Goal: Task Accomplishment & Management: Manage account settings

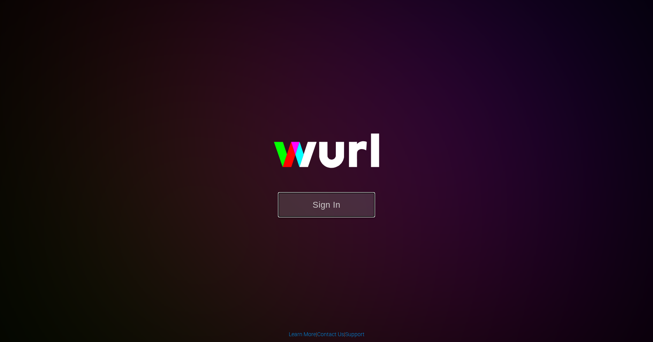
click at [333, 197] on button "Sign In" at bounding box center [326, 204] width 97 height 25
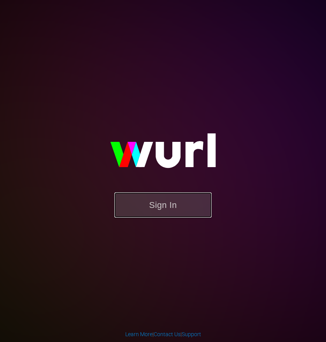
click at [193, 196] on button "Sign In" at bounding box center [162, 204] width 97 height 25
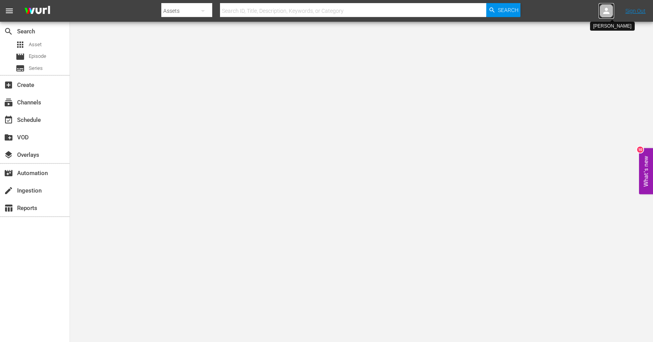
click at [604, 10] on icon at bounding box center [606, 10] width 9 height 9
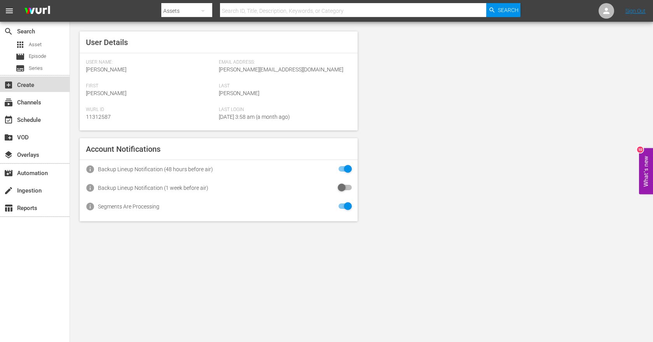
click at [29, 84] on div "add_box Create" at bounding box center [22, 83] width 44 height 7
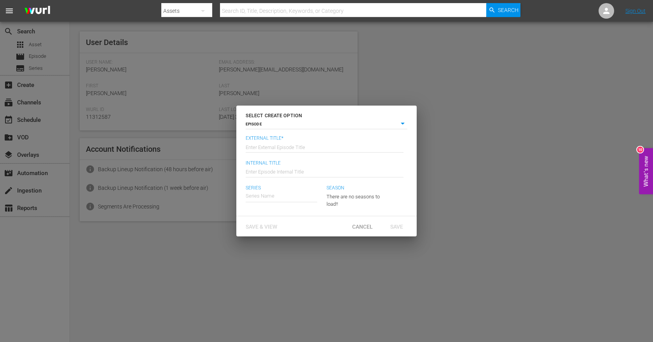
click at [401, 122] on body "menu Search By Assets Search ID, Title, Description, Keywords, or Category Sear…" at bounding box center [326, 171] width 653 height 342
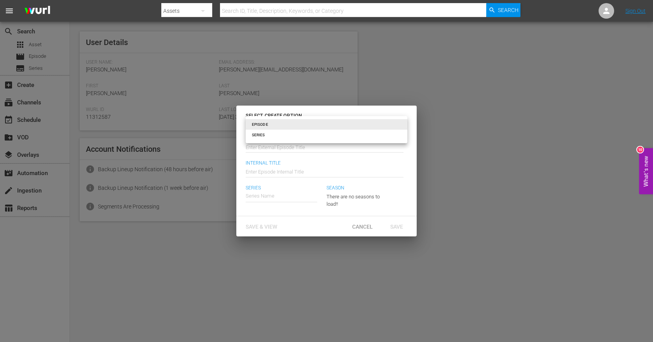
drag, startPoint x: 386, startPoint y: 89, endPoint x: 380, endPoint y: 89, distance: 5.4
click at [384, 89] on div at bounding box center [326, 171] width 653 height 342
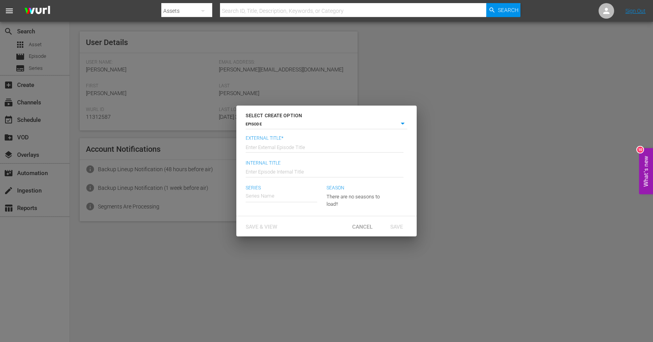
click at [267, 64] on div "SELECT CREATE OPTION EPISODE episode External Title* Enter External Episode Tit…" at bounding box center [326, 171] width 653 height 342
click at [360, 225] on span "Cancel" at bounding box center [362, 227] width 33 height 6
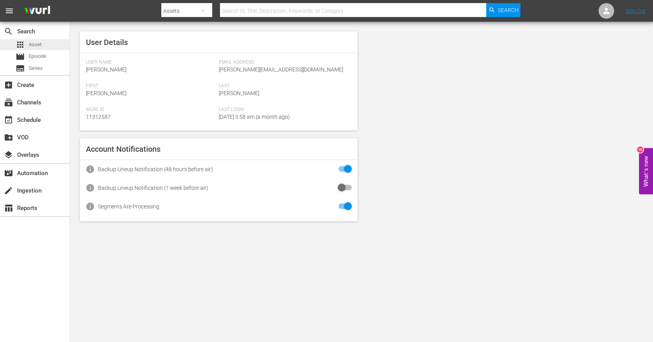
click at [29, 42] on span "Asset" at bounding box center [35, 45] width 13 height 8
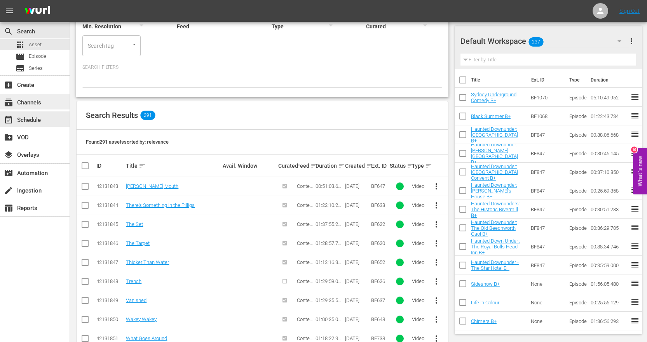
scroll to position [63, 0]
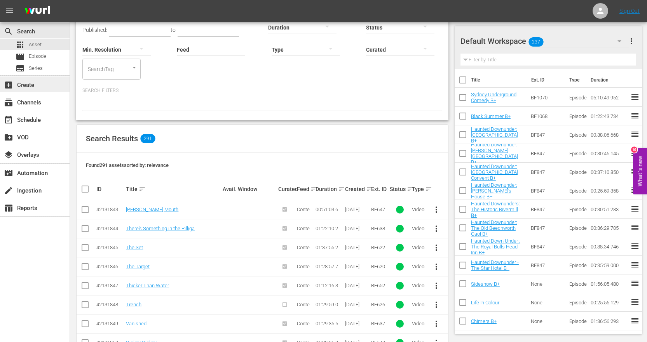
click at [32, 91] on div "add_box Create" at bounding box center [35, 85] width 70 height 16
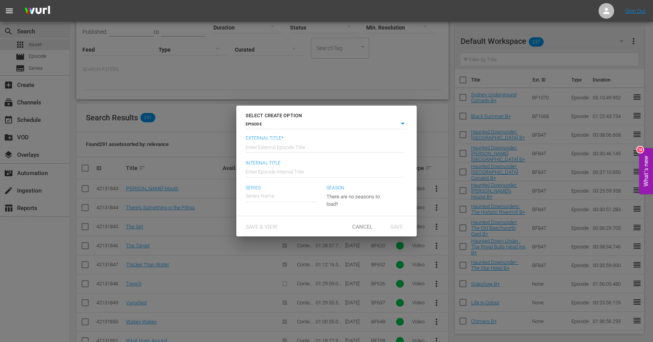
click at [404, 120] on body "menu Sign Out search Search apps Asset movie Episode subtitles Series add_box C…" at bounding box center [326, 108] width 653 height 342
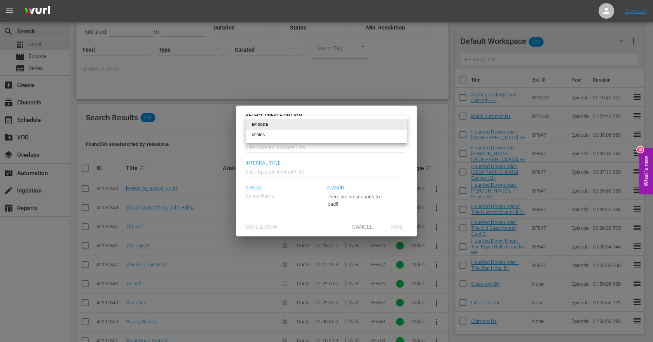
click at [319, 68] on div at bounding box center [326, 171] width 653 height 342
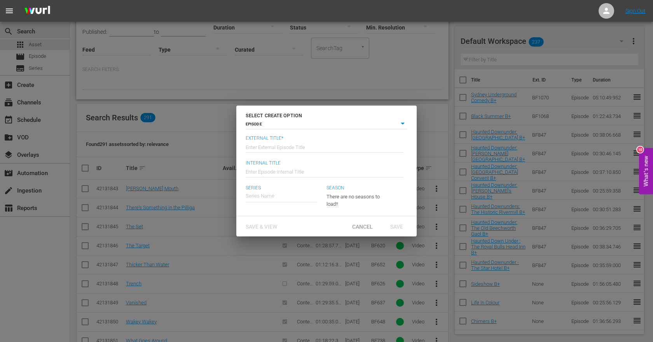
click at [176, 85] on div "SELECT CREATE OPTION EPISODE episode External Title* Enter External Episode Tit…" at bounding box center [326, 171] width 653 height 342
drag, startPoint x: 30, startPoint y: 121, endPoint x: 227, endPoint y: 210, distance: 216.0
click at [31, 121] on div "SELECT CREATE OPTION EPISODE episode External Title* Enter External Episode Tit…" at bounding box center [326, 171] width 653 height 342
click at [361, 226] on span "Cancel" at bounding box center [362, 227] width 33 height 6
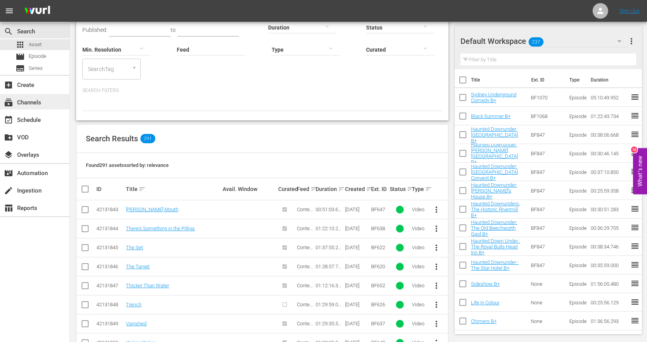
click at [36, 102] on div "subscriptions Channels" at bounding box center [22, 101] width 44 height 7
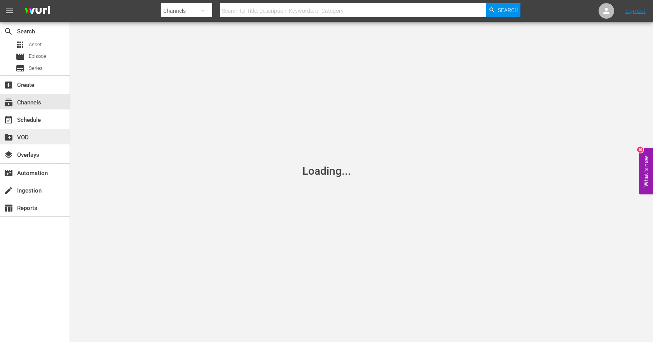
click at [21, 135] on div "create_new_folder VOD" at bounding box center [22, 136] width 44 height 7
click at [22, 149] on div "layers Overlays" at bounding box center [35, 155] width 70 height 16
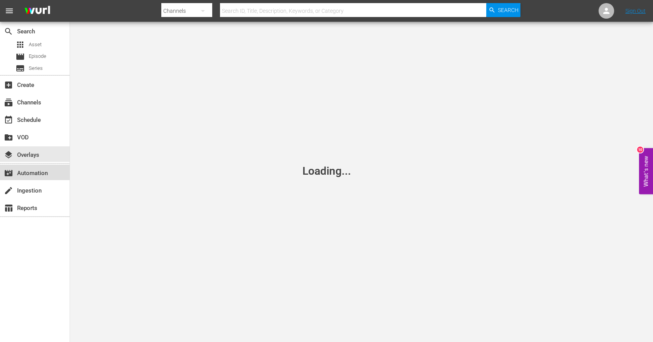
click at [31, 176] on div "movie_filter Automation" at bounding box center [22, 172] width 44 height 7
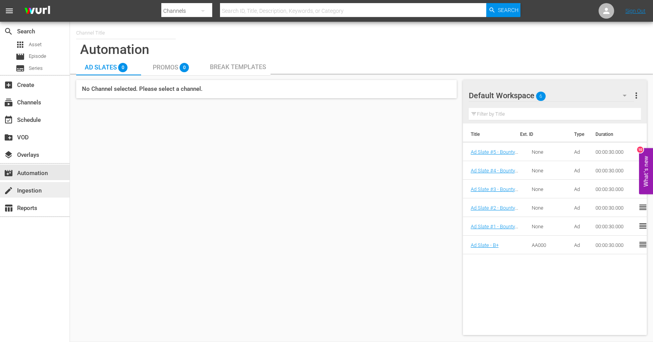
click at [38, 192] on div "create Ingestion" at bounding box center [22, 189] width 44 height 7
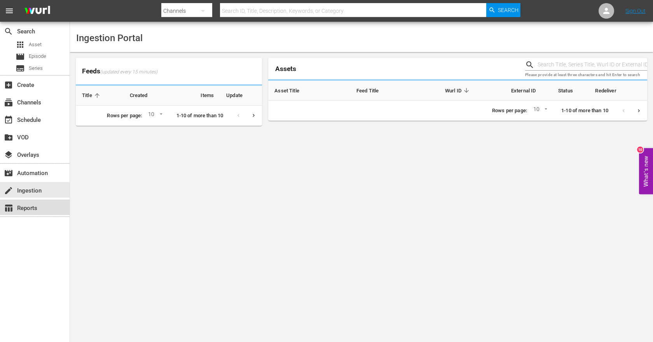
click at [40, 210] on div "table_chart Reports" at bounding box center [22, 207] width 44 height 7
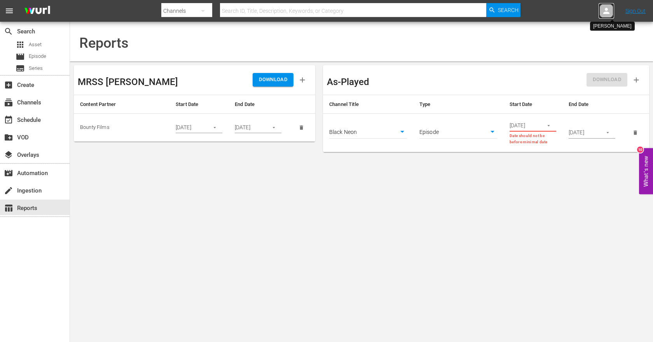
click at [602, 14] on icon at bounding box center [606, 10] width 9 height 9
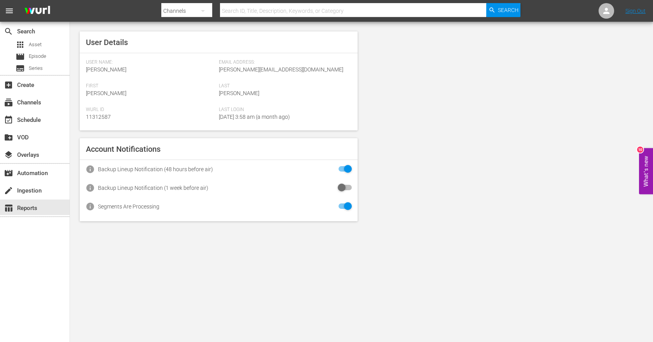
click at [190, 9] on div "Channels" at bounding box center [186, 11] width 51 height 22
click at [190, 9] on div "Channels Series Episodes Assets" at bounding box center [326, 171] width 653 height 342
click at [112, 42] on span "User Details" at bounding box center [107, 42] width 42 height 9
click at [598, 7] on nav "menu Search By Channels Search ID, Title, Description, Keywords, or Category Se…" at bounding box center [326, 11] width 653 height 22
click at [606, 10] on icon at bounding box center [606, 11] width 6 height 6
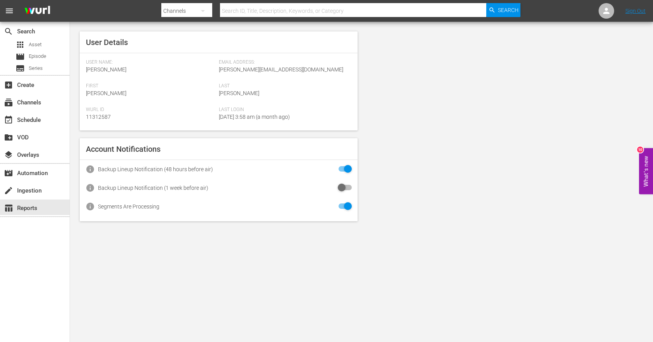
click at [13, 11] on span "menu" at bounding box center [9, 10] width 9 height 9
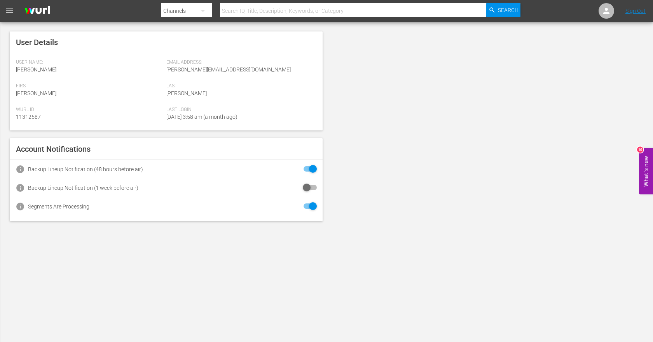
click at [13, 11] on span "menu" at bounding box center [9, 10] width 9 height 9
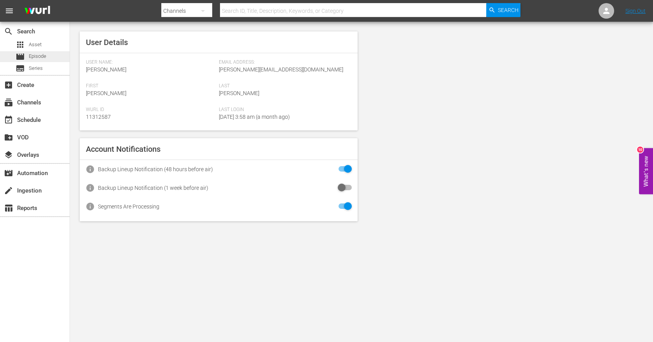
click at [35, 55] on span "Episode" at bounding box center [37, 56] width 17 height 8
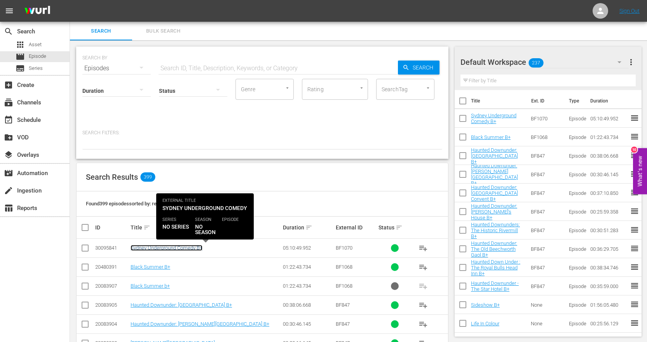
click at [170, 250] on link "Sydney Underground Comedy B+" at bounding box center [167, 248] width 72 height 6
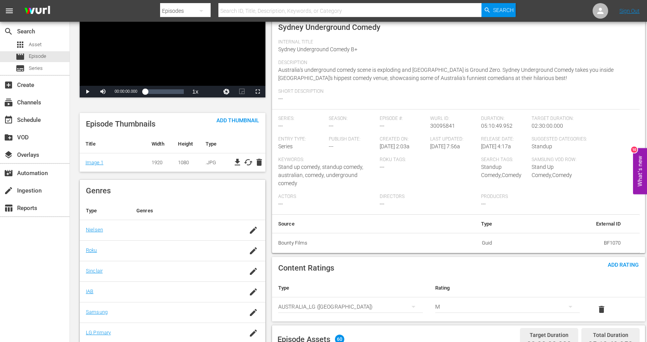
scroll to position [78, 0]
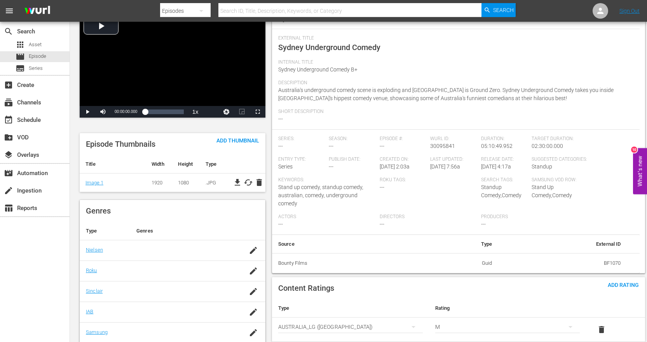
click at [239, 184] on span "file_download" at bounding box center [237, 182] width 9 height 9
click at [238, 184] on span "file_download" at bounding box center [237, 182] width 9 height 9
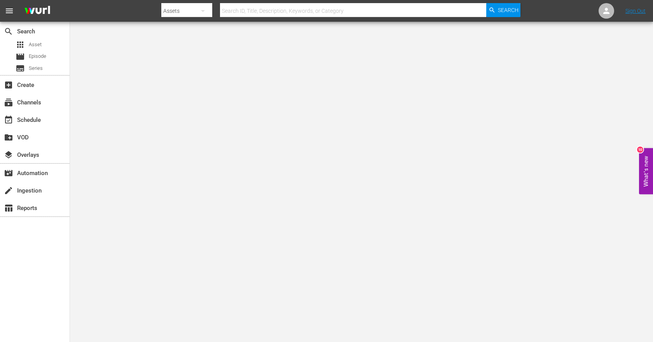
click at [381, 100] on body "menu Search By Assets Search ID, Title, Description, Keywords, or Category Sear…" at bounding box center [326, 171] width 653 height 342
click at [24, 39] on div "apps Asset" at bounding box center [29, 44] width 26 height 11
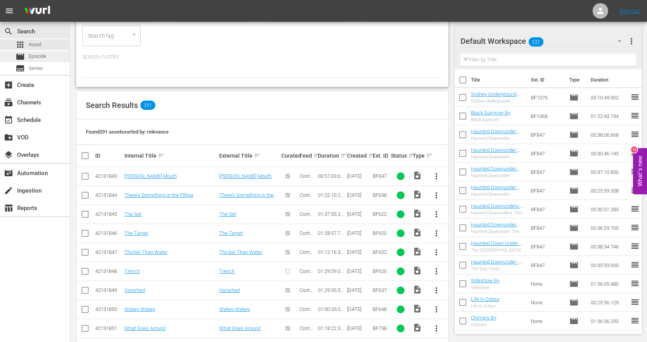
scroll to position [233, 0]
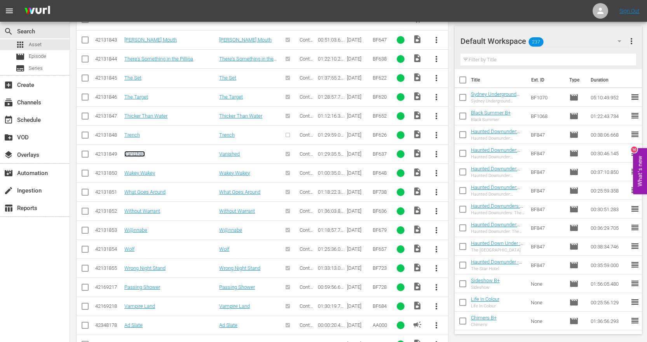
click at [130, 156] on link "Vanished" at bounding box center [134, 154] width 21 height 6
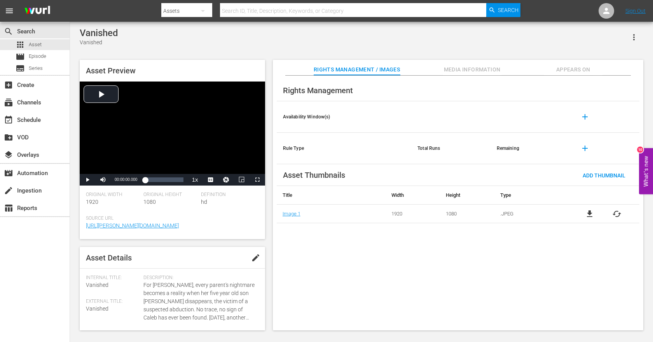
click at [471, 71] on span "Media Information" at bounding box center [472, 70] width 58 height 10
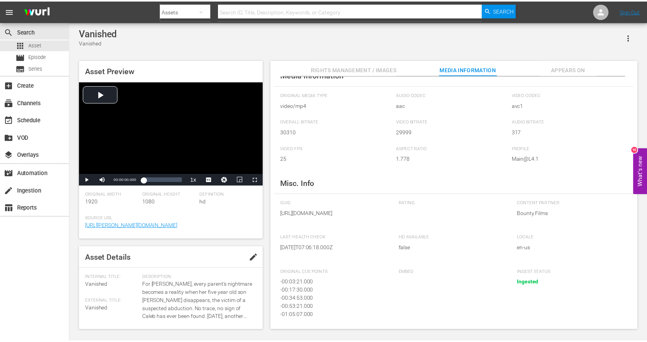
scroll to position [48, 0]
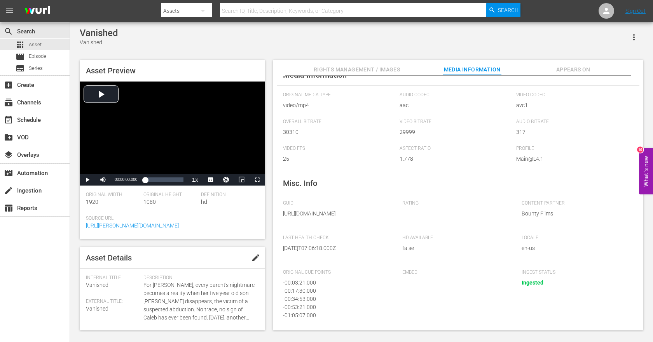
click at [574, 73] on span "Appears On" at bounding box center [573, 70] width 58 height 10
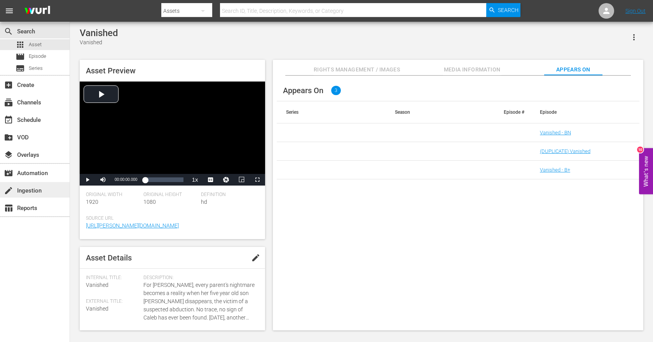
click at [31, 192] on div "create Ingestion" at bounding box center [22, 189] width 44 height 7
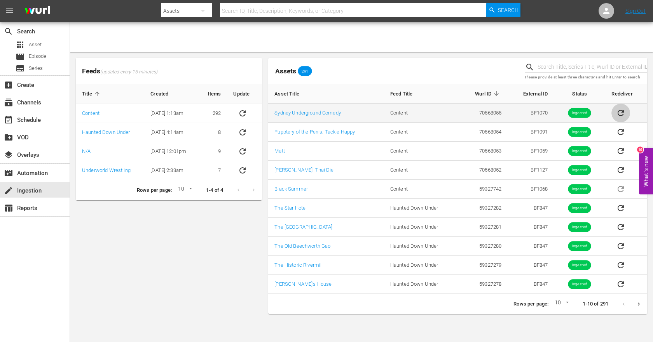
click at [623, 111] on icon "sticky table" at bounding box center [621, 113] width 6 height 6
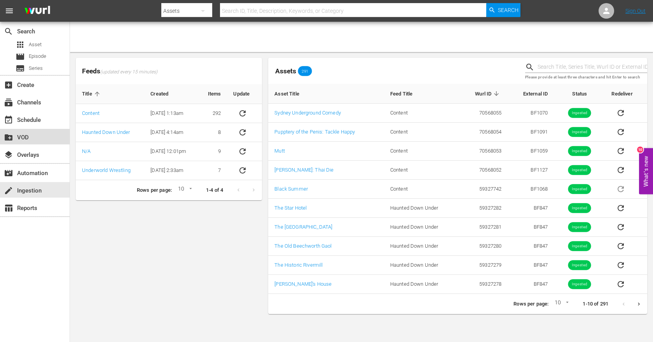
click at [34, 135] on div "create_new_folder VOD" at bounding box center [22, 136] width 44 height 7
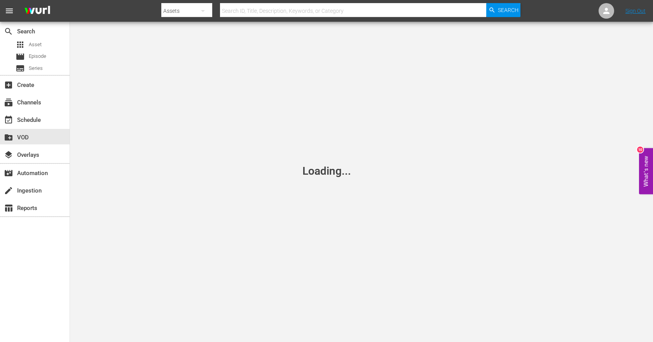
click at [40, 127] on div "event_available Schedule" at bounding box center [35, 119] width 70 height 17
click at [40, 122] on div "event_available Schedule" at bounding box center [22, 118] width 44 height 7
click at [42, 106] on div "subscriptions Channels" at bounding box center [35, 102] width 70 height 16
click at [42, 61] on div "movie Episode" at bounding box center [31, 56] width 31 height 11
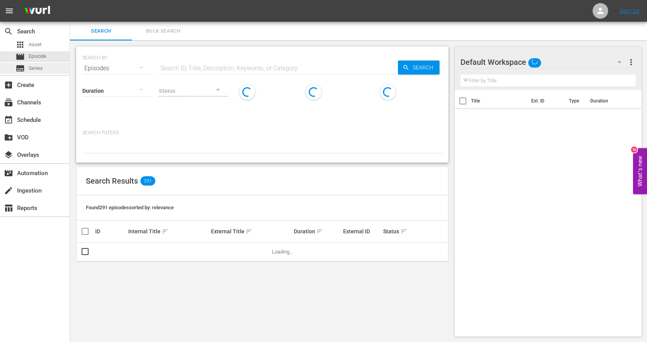
click at [47, 70] on div "subtitles Series" at bounding box center [35, 68] width 70 height 11
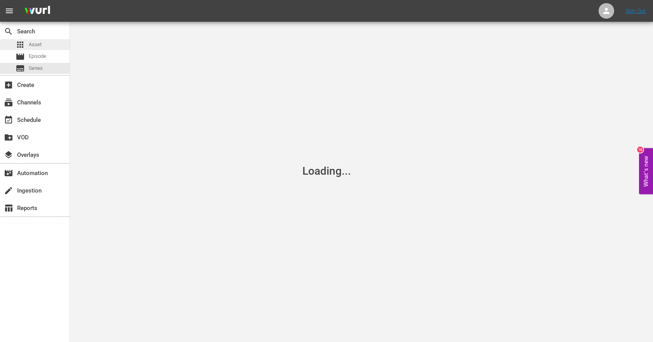
click at [47, 46] on div "apps Asset" at bounding box center [35, 44] width 70 height 11
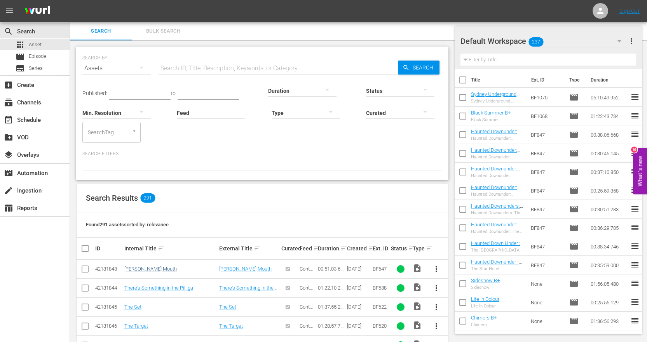
scroll to position [78, 0]
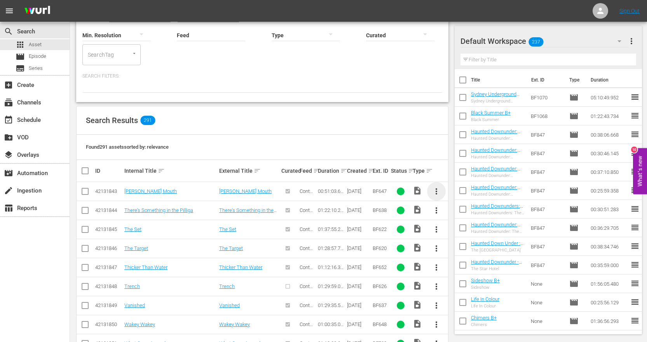
click at [435, 191] on span "more_vert" at bounding box center [436, 191] width 9 height 9
drag, startPoint x: 111, startPoint y: 192, endPoint x: 106, endPoint y: 192, distance: 4.3
click at [110, 192] on div "42131843" at bounding box center [108, 191] width 27 height 6
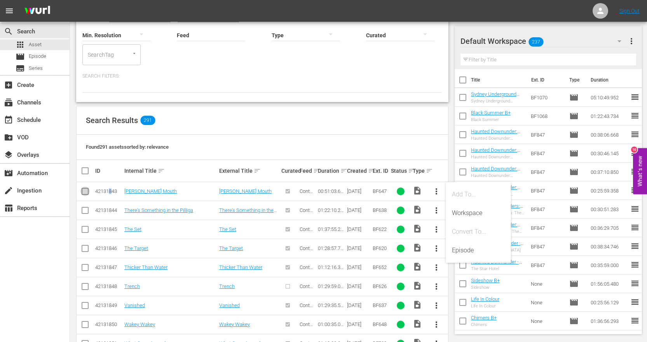
click at [87, 193] on input "checkbox" at bounding box center [84, 192] width 9 height 9
checkbox input "true"
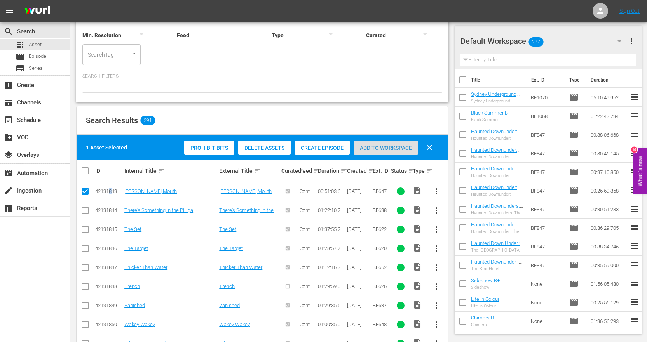
click at [394, 148] on span "Add to Workspace" at bounding box center [386, 148] width 65 height 6
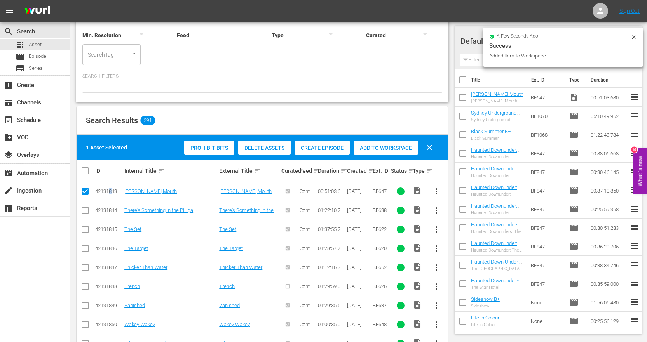
click at [271, 150] on span "Delete Assets" at bounding box center [264, 148] width 52 height 6
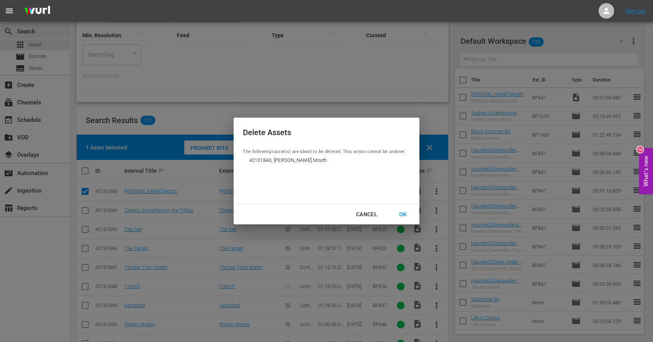
click at [276, 156] on li "42131843, Stanley's Mouth" at bounding box center [313, 160] width 140 height 9
click at [406, 215] on div "OK" at bounding box center [403, 215] width 20 height 10
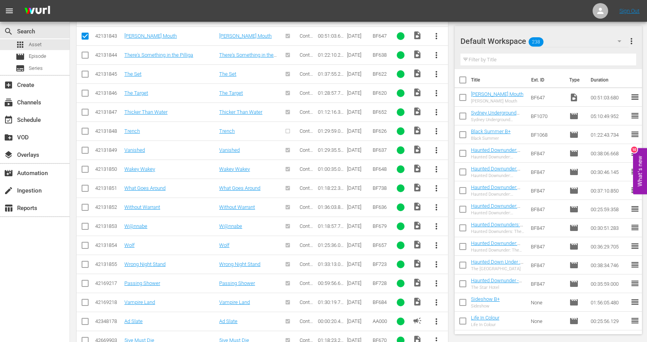
scroll to position [332, 0]
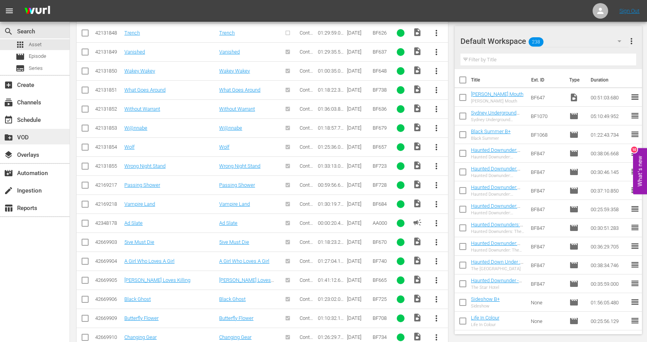
click at [24, 137] on div "create_new_folder VOD" at bounding box center [22, 136] width 44 height 7
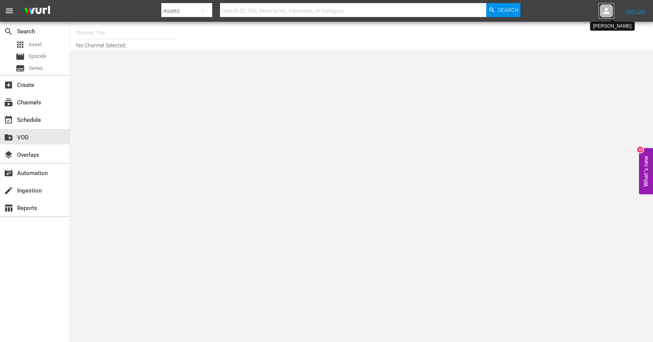
click at [602, 9] on icon at bounding box center [606, 10] width 9 height 9
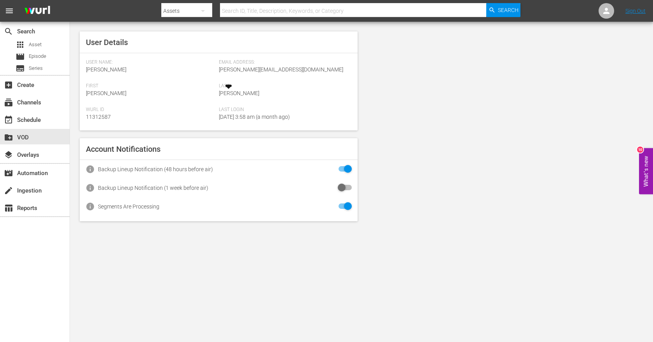
click at [238, 94] on span "Morris" at bounding box center [239, 93] width 40 height 6
click at [30, 169] on div "movie_filter Automation" at bounding box center [22, 172] width 44 height 7
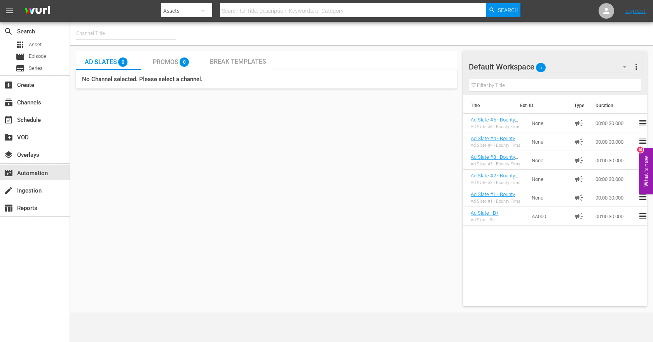
click at [224, 157] on div "Ad Slates 0 Promos 0 Break Templates No Channel selected. Please select a chann…" at bounding box center [266, 178] width 380 height 255
click at [232, 65] on span "Break Templates" at bounding box center [238, 61] width 56 height 7
click at [638, 63] on span "more_vert" at bounding box center [636, 66] width 9 height 9
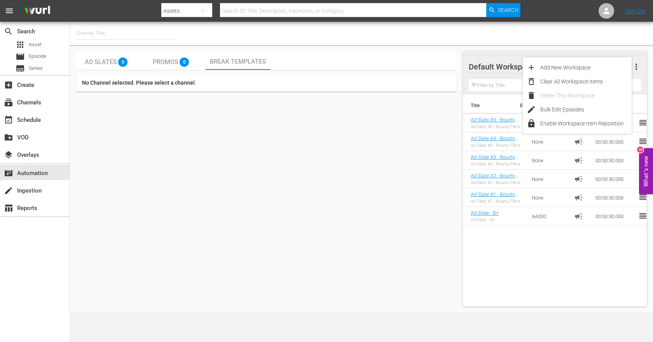
click at [90, 113] on div "Ad Slates 0 Promos 0 Break Templates No Channel selected. Please select a chann…" at bounding box center [266, 178] width 380 height 255
click at [105, 63] on span "Ad Slates" at bounding box center [101, 61] width 32 height 7
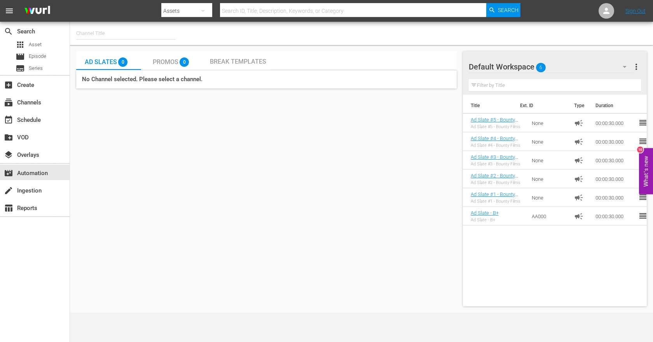
click at [163, 65] on span "Promos" at bounding box center [166, 61] width 26 height 7
click at [120, 66] on span "0" at bounding box center [122, 62] width 9 height 9
click at [211, 58] on div "Break Templates" at bounding box center [238, 60] width 56 height 7
click at [638, 68] on span "more_vert" at bounding box center [636, 66] width 9 height 9
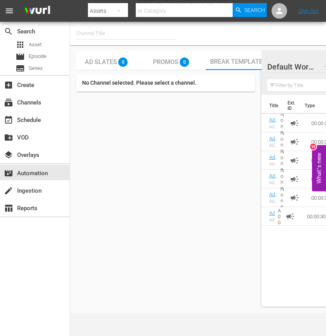
click at [302, 59] on div at bounding box center [295, 67] width 56 height 19
click at [212, 95] on div "Ad Slates 0 Promos 0 Break Templates No Channel selected. Please select a chann…" at bounding box center [165, 178] width 179 height 255
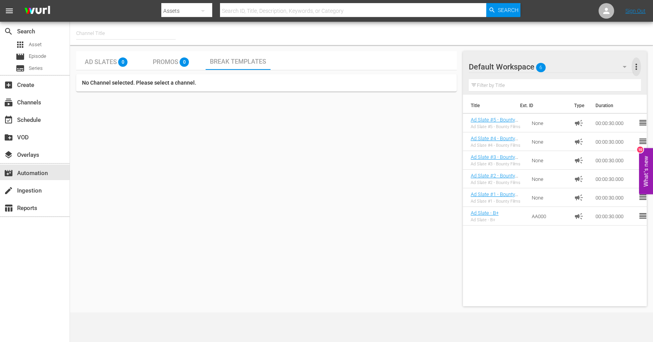
click at [634, 67] on span "more_vert" at bounding box center [636, 66] width 9 height 9
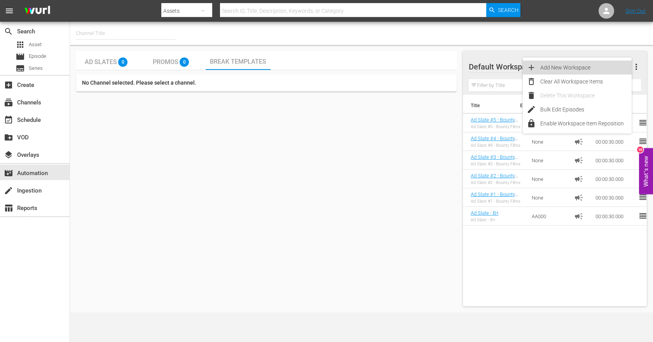
click at [580, 67] on div "Add New Workspace" at bounding box center [585, 68] width 91 height 14
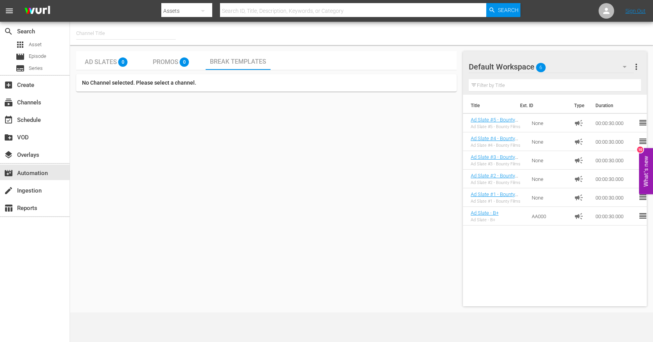
click at [637, 66] on span "more_vert" at bounding box center [636, 66] width 9 height 9
click at [570, 67] on div "Add New Workspace" at bounding box center [585, 68] width 91 height 14
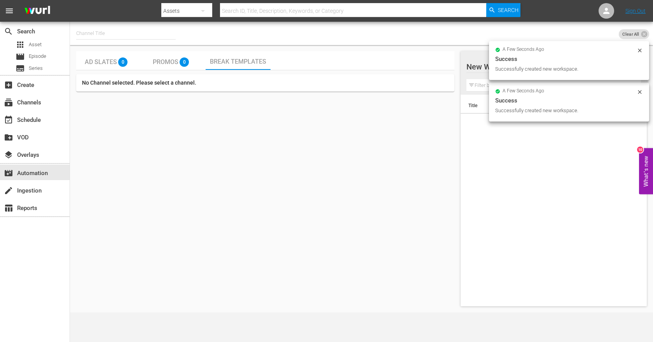
click at [198, 106] on div "Ad Slates 0 Promos 0 Break Templates No Channel selected. Please select a chann…" at bounding box center [265, 178] width 378 height 255
click at [636, 49] on div "a few seconds ago" at bounding box center [565, 49] width 141 height 5
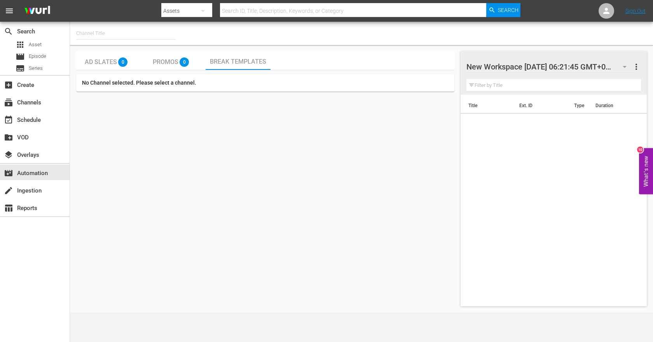
click at [639, 67] on span "more_vert" at bounding box center [636, 66] width 9 height 9
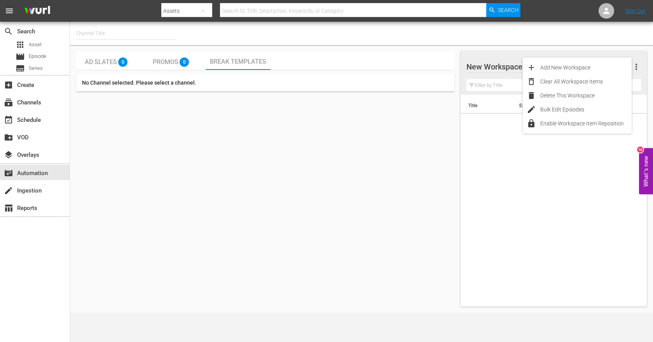
click at [488, 66] on div at bounding box center [532, 67] width 132 height 19
click at [490, 65] on input "New Workspace Sat Aug 23 2025 06:21:45 GMT+0000" at bounding box center [551, 67] width 165 height 19
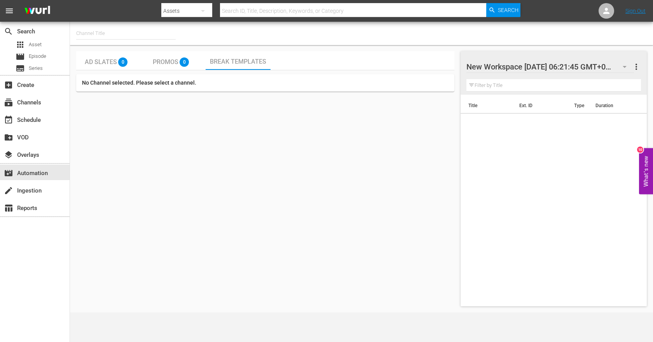
click at [592, 61] on div at bounding box center [532, 67] width 132 height 19
drag, startPoint x: 627, startPoint y: 79, endPoint x: 637, endPoint y: 69, distance: 14.6
click at [628, 79] on input "text" at bounding box center [553, 85] width 175 height 12
click at [637, 67] on span "more_vert" at bounding box center [636, 66] width 9 height 9
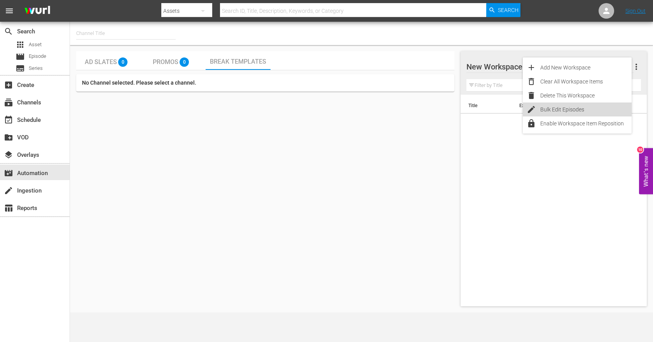
click at [582, 106] on div "Bulk Edit Episodes" at bounding box center [585, 110] width 91 height 14
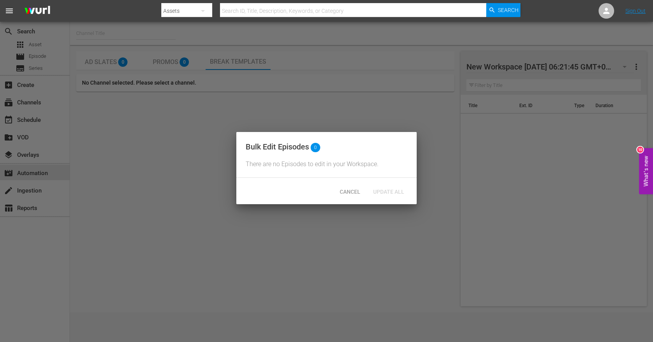
click at [291, 168] on div "Bulk Edit Episodes 0 There are no Episodes to edit in your Workspace." at bounding box center [326, 155] width 180 height 46
click at [351, 195] on span "Cancel" at bounding box center [349, 192] width 33 height 6
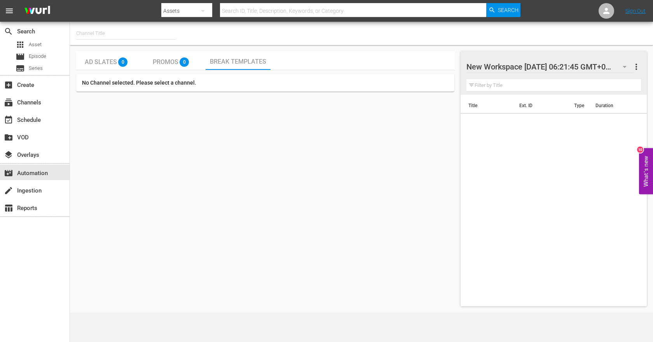
click at [148, 65] on div "Promos 0" at bounding box center [173, 60] width 65 height 19
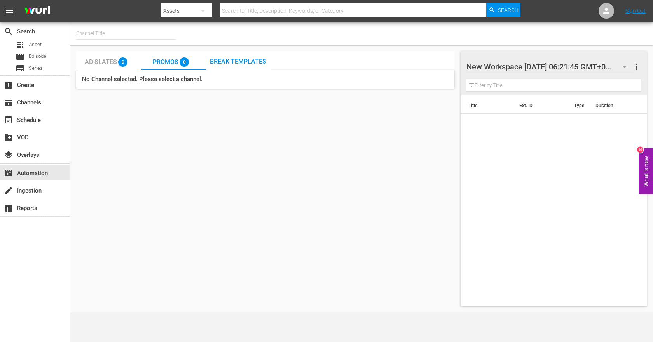
click at [100, 60] on span "Ad Slates" at bounding box center [101, 61] width 32 height 7
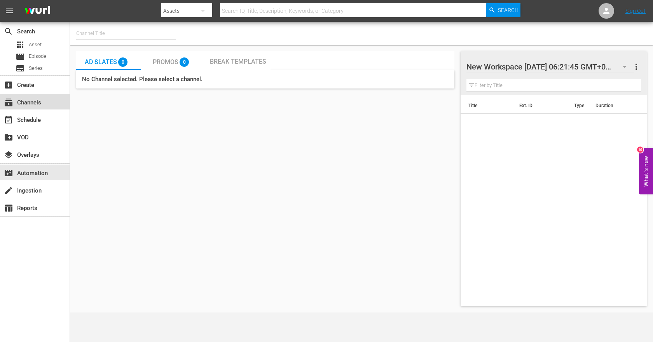
click at [22, 105] on div "subscriptions Channels" at bounding box center [22, 101] width 44 height 7
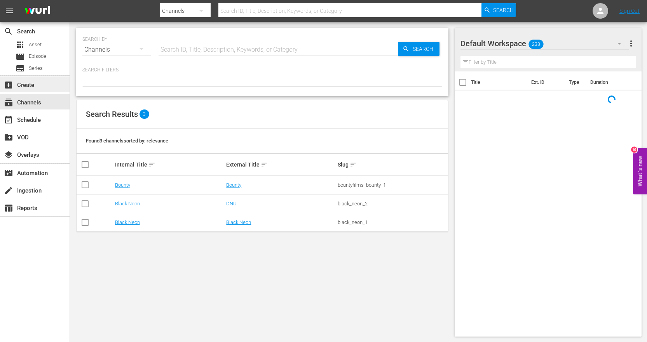
click at [26, 85] on div "add_box Create" at bounding box center [22, 83] width 44 height 7
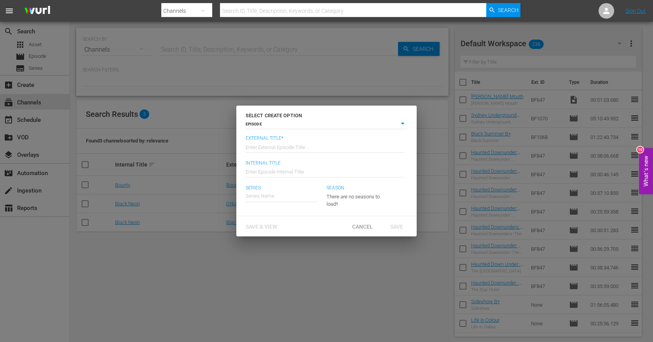
click at [275, 147] on input "text" at bounding box center [325, 146] width 158 height 19
type input "test"
click at [270, 175] on input "t" at bounding box center [325, 171] width 158 height 19
type input "test"
click at [275, 198] on input "text" at bounding box center [282, 196] width 72 height 19
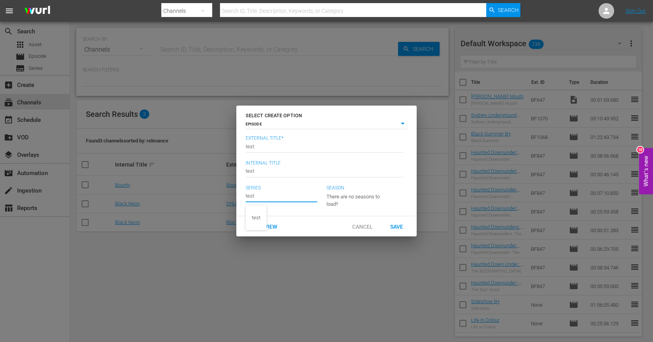
type input "test"
click at [328, 215] on div "External Title* Enter External Episode Title test Internal Title Enter Episode …" at bounding box center [326, 176] width 180 height 80
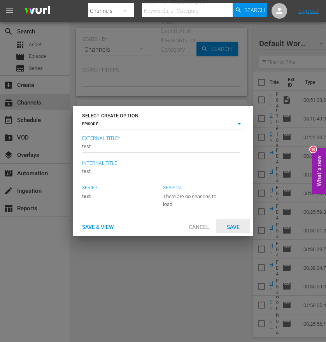
click at [233, 226] on span "Save" at bounding box center [232, 227] width 25 height 6
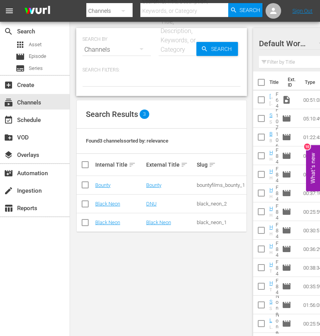
click at [84, 202] on input "checkbox" at bounding box center [84, 205] width 9 height 9
checkbox input "true"
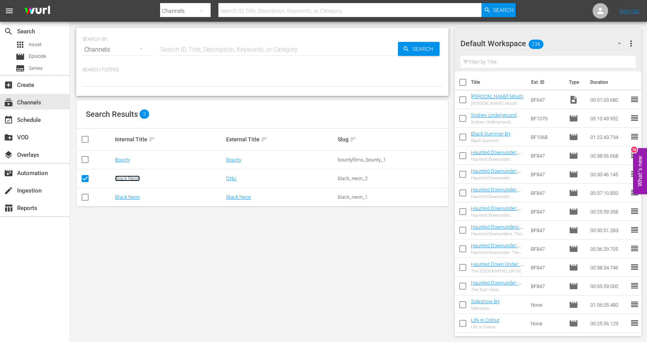
click at [129, 177] on link "Black Neon" at bounding box center [127, 179] width 25 height 6
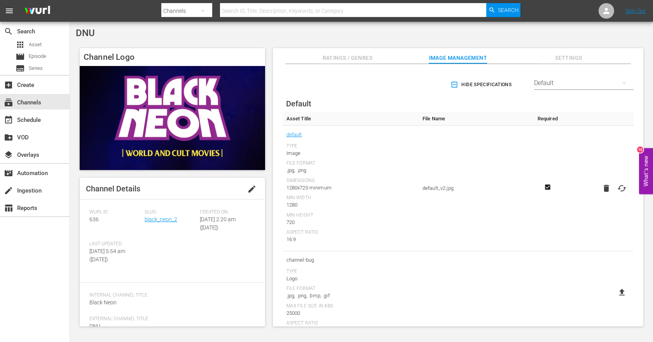
click at [604, 191] on icon "button" at bounding box center [606, 188] width 5 height 7
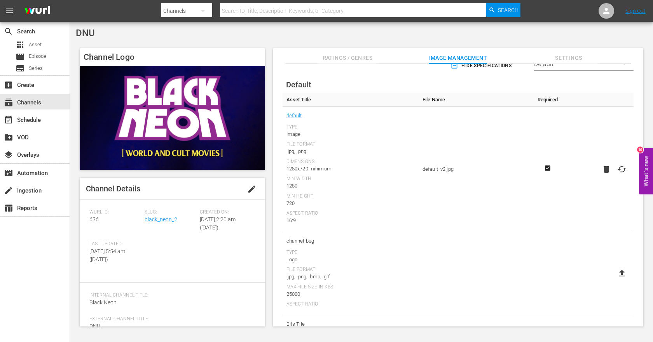
scroll to position [5, 0]
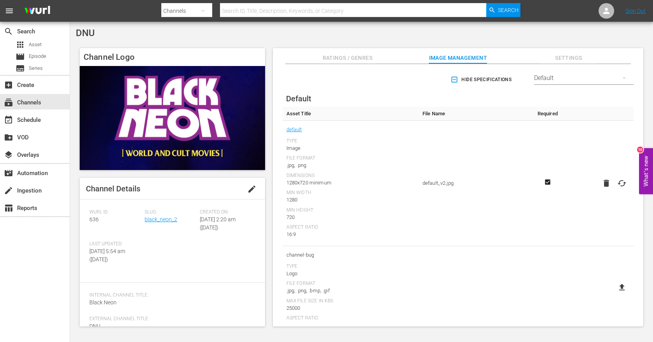
click at [619, 289] on icon at bounding box center [621, 287] width 5 height 7
click at [614, 294] on input "file" at bounding box center [614, 294] width 0 height 0
click at [154, 111] on img at bounding box center [172, 118] width 185 height 104
click at [247, 191] on span "edit" at bounding box center [251, 189] width 9 height 9
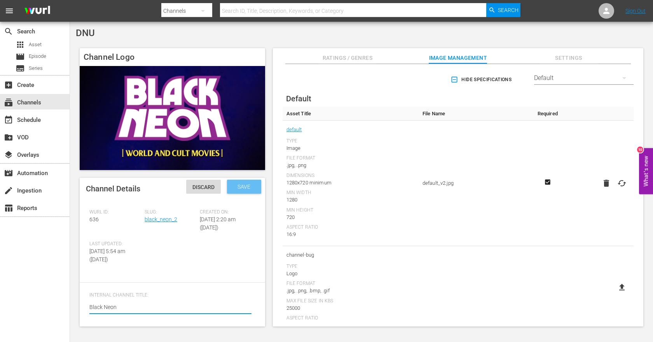
click at [242, 185] on span "Save" at bounding box center [243, 187] width 25 height 6
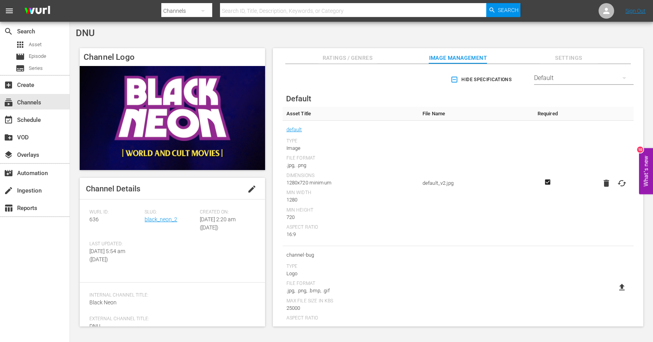
click at [247, 187] on span "edit" at bounding box center [251, 189] width 9 height 9
type textarea "sBlack Neon"
type textarea "ssBlack Neon"
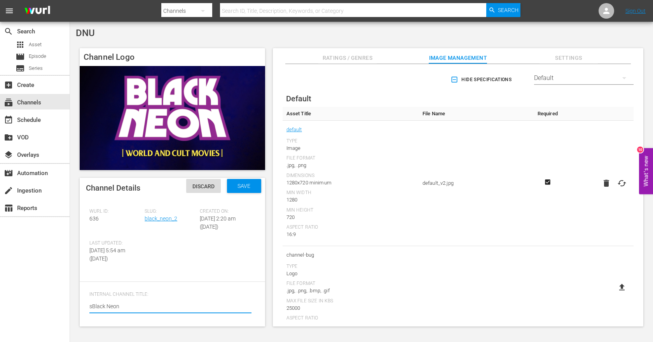
type textarea "ssBlack Neon"
type textarea "sssBlack Neon"
click at [243, 190] on div "Save" at bounding box center [244, 186] width 34 height 14
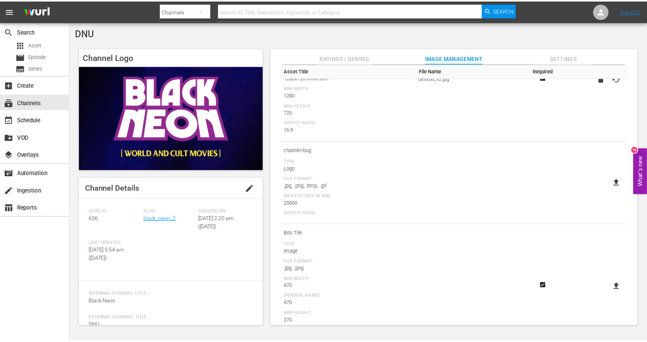
scroll to position [0, 0]
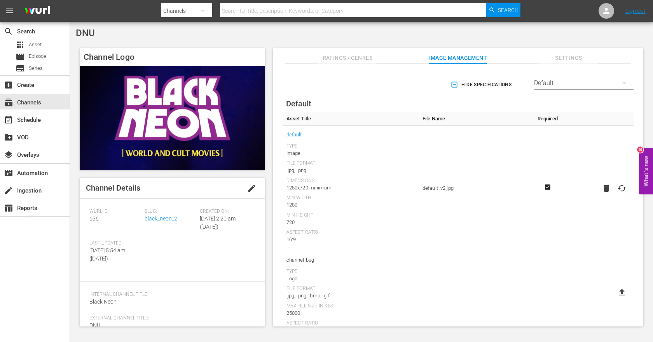
click at [363, 56] on span "Ratings / Genres" at bounding box center [347, 58] width 58 height 10
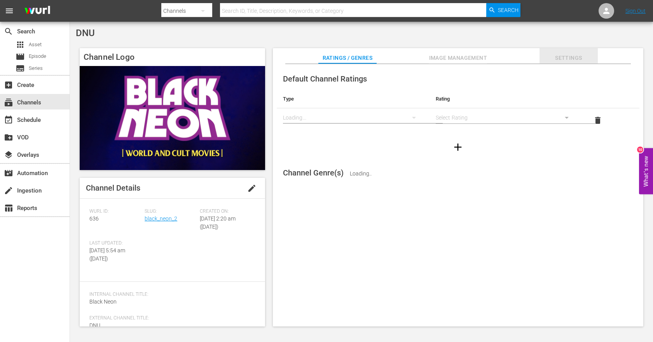
click at [575, 58] on span "Settings" at bounding box center [568, 58] width 58 height 10
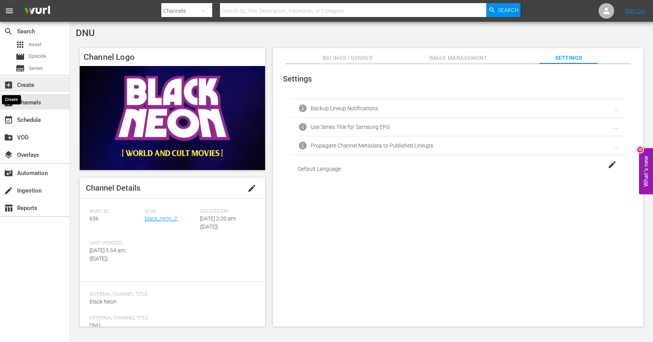
click at [12, 83] on span "add_box" at bounding box center [8, 84] width 9 height 9
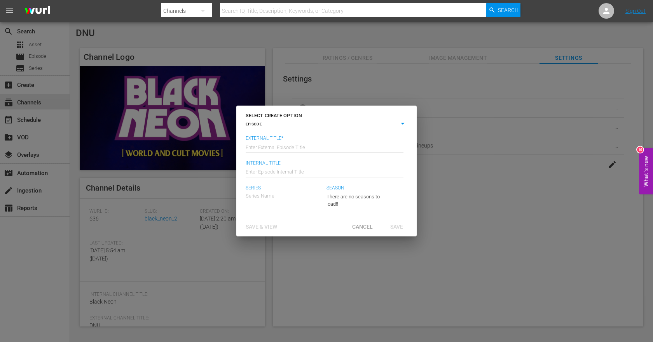
click at [403, 117] on h6 "SELECT CREATE OPTION" at bounding box center [327, 116] width 162 height 8
click at [289, 64] on div "SELECT CREATE OPTION EPISODE episode External Title* Enter External Episode Tit…" at bounding box center [326, 171] width 653 height 342
click at [54, 132] on div "SELECT CREATE OPTION EPISODE episode External Title* Enter External Episode Tit…" at bounding box center [326, 171] width 653 height 342
click at [61, 181] on div "SELECT CREATE OPTION EPISODE episode External Title* Enter External Episode Tit…" at bounding box center [326, 171] width 653 height 342
drag, startPoint x: 365, startPoint y: 229, endPoint x: 320, endPoint y: 220, distance: 45.6
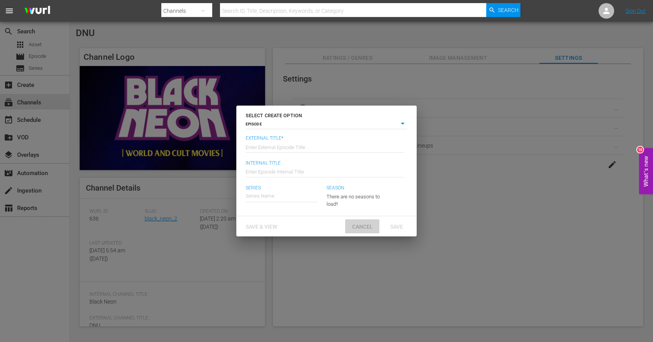
click at [365, 229] on span "Cancel" at bounding box center [362, 227] width 33 height 6
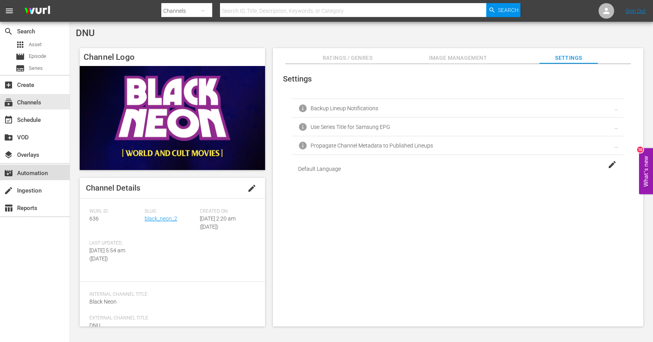
click at [44, 169] on div "movie_filter Automation" at bounding box center [22, 172] width 44 height 7
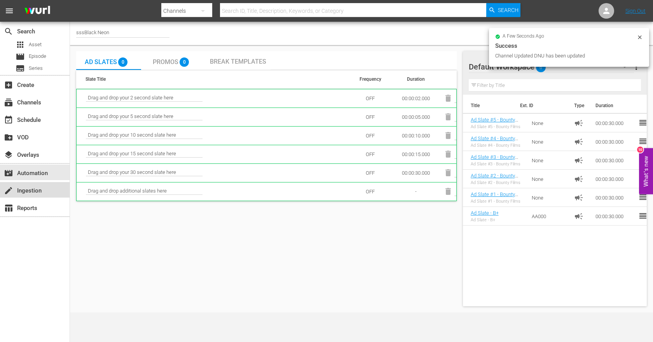
click at [18, 191] on div "create Ingestion" at bounding box center [22, 189] width 44 height 7
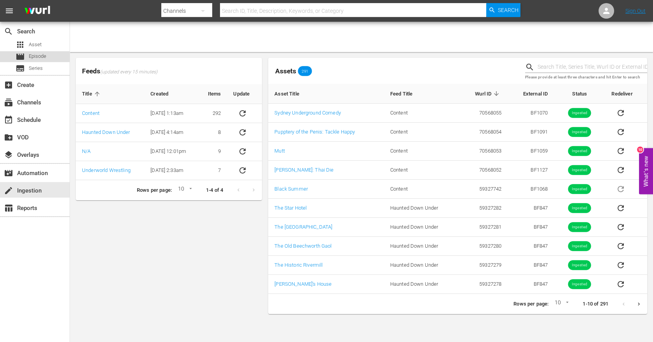
click at [35, 56] on span "Episode" at bounding box center [37, 56] width 17 height 8
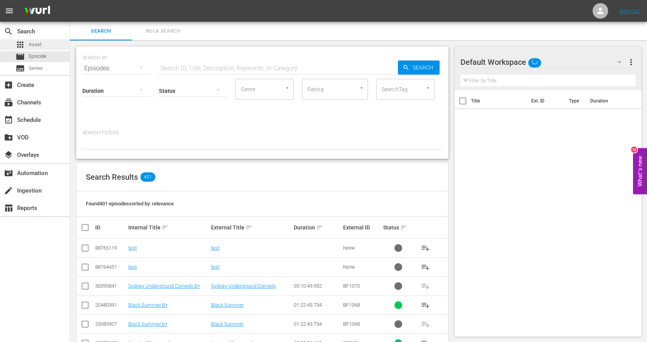
click at [43, 45] on div "apps Asset" at bounding box center [35, 44] width 70 height 11
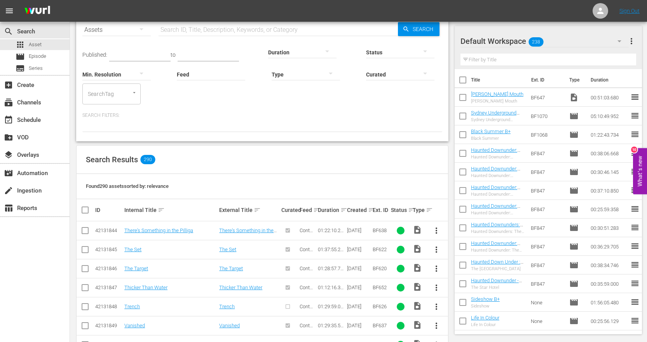
scroll to position [39, 0]
click at [437, 232] on span "more_vert" at bounding box center [436, 230] width 9 height 9
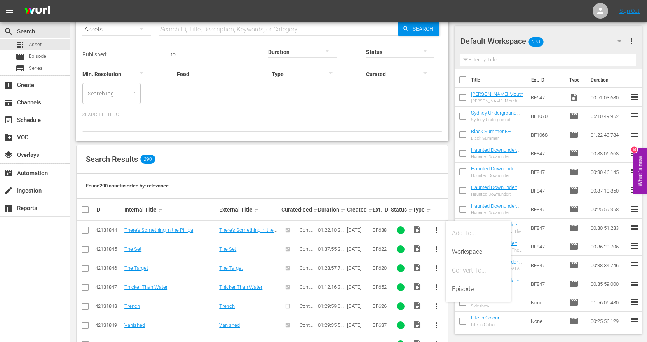
click at [258, 176] on div "Found 290 assets sorted by: relevance" at bounding box center [263, 186] width 372 height 25
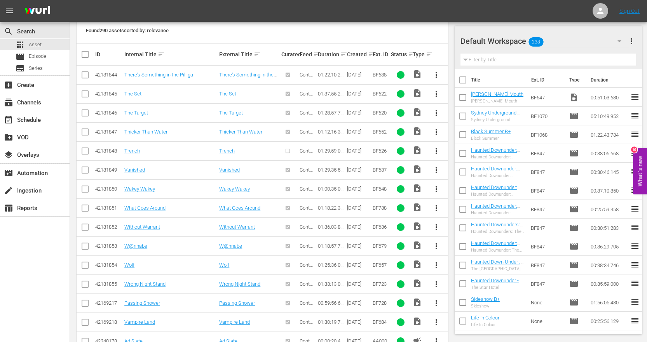
scroll to position [311, 0]
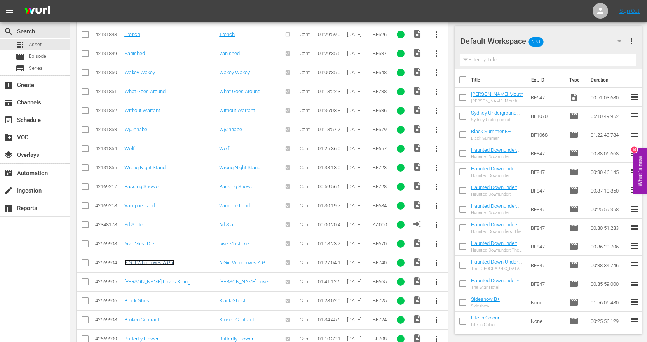
click at [145, 263] on link "A Girl Who Loves A Girl" at bounding box center [149, 263] width 50 height 6
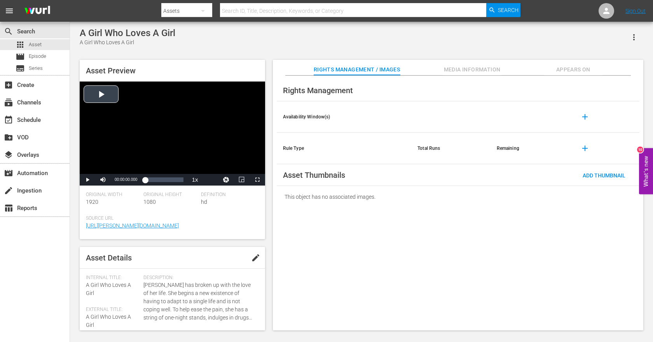
click at [98, 101] on div "Video Player" at bounding box center [172, 128] width 185 height 92
click at [160, 180] on div "Loaded : 0.11% 00:36:25.601 00:00:01.654" at bounding box center [164, 180] width 38 height 8
click at [157, 155] on div "Video Player" at bounding box center [172, 128] width 185 height 92
click at [436, 65] on div "Rights Management / Images Media Information Appears On" at bounding box center [458, 68] width 332 height 16
click at [461, 72] on span "Media Information" at bounding box center [472, 70] width 58 height 10
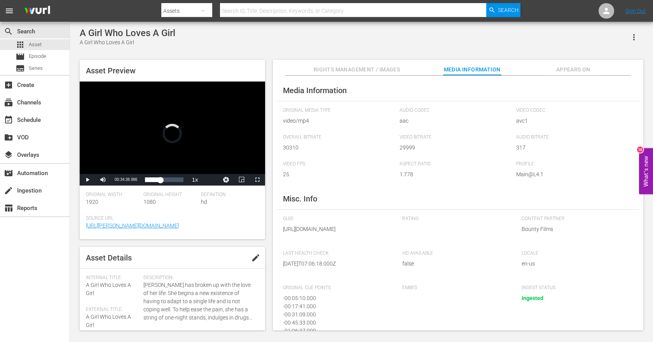
click at [346, 71] on span "Rights Management / Images" at bounding box center [357, 70] width 86 height 10
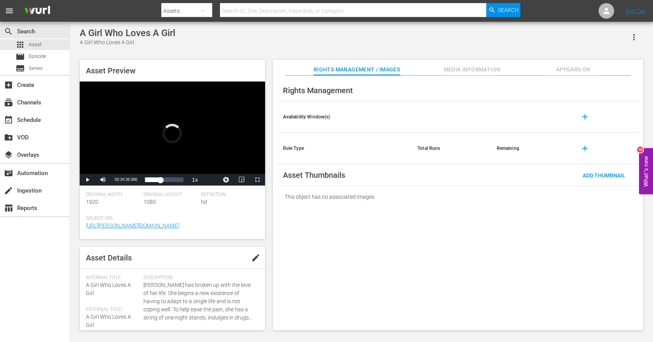
click at [407, 70] on div "Rights Management / Images Media Information Appears On" at bounding box center [458, 68] width 332 height 16
click at [445, 66] on span "Media Information" at bounding box center [472, 70] width 58 height 10
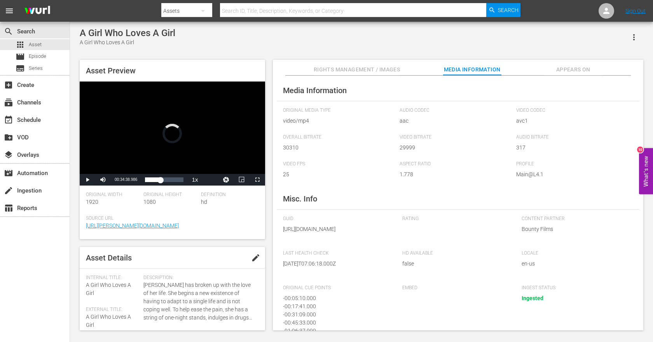
drag, startPoint x: 324, startPoint y: 270, endPoint x: 290, endPoint y: 228, distance: 53.9
click at [284, 227] on span "https://content-partner-mrss-feeds.s3.amazonaws.com/bounty_films/Feature%20-%20…" at bounding box center [337, 229] width 108 height 8
click at [292, 229] on span "https://content-partner-mrss-feeds.s3.amazonaws.com/bounty_films/Feature%20-%20…" at bounding box center [337, 229] width 108 height 8
click at [87, 180] on span "Video Player" at bounding box center [87, 180] width 0 height 0
click at [12, 109] on div "subscriptions Channels" at bounding box center [35, 102] width 70 height 16
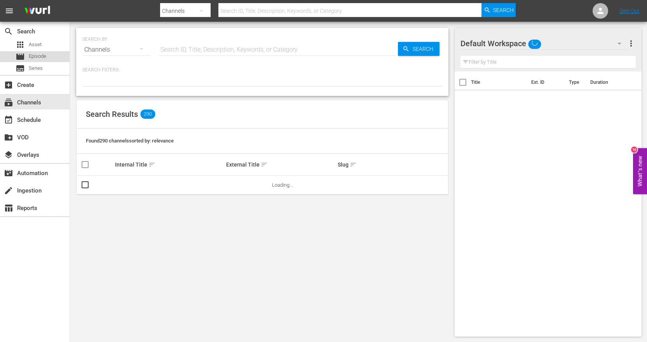
click at [42, 60] on span "Episode" at bounding box center [37, 56] width 17 height 8
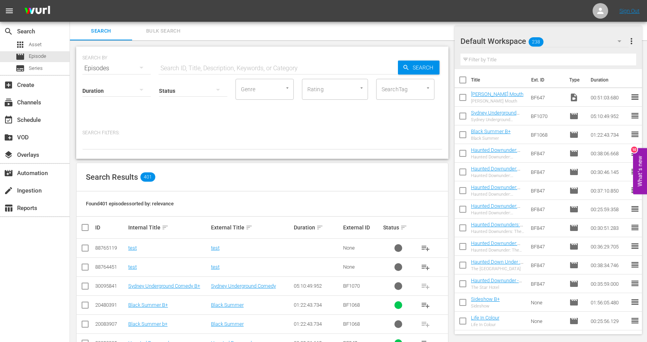
scroll to position [194, 0]
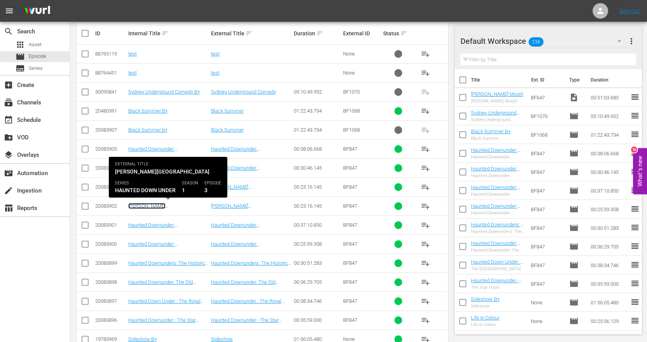
click at [159, 206] on link "[PERSON_NAME][GEOGRAPHIC_DATA]" at bounding box center [151, 209] width 47 height 12
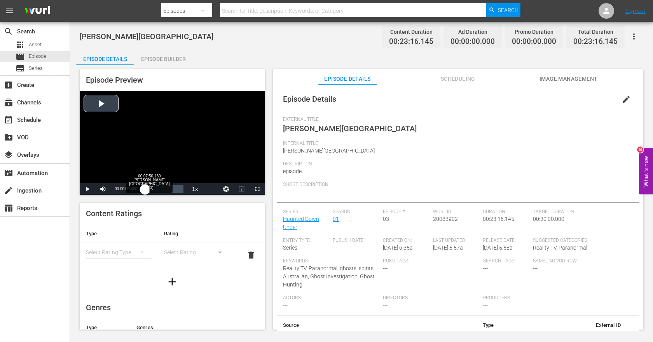
click at [158, 190] on div "Loaded : 0% 00:07:50.130 Ernest Junction Tunnel (2/3) 00:00:00.000" at bounding box center [164, 189] width 38 height 8
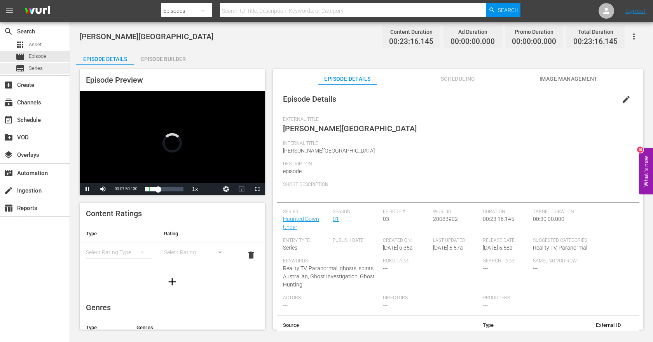
click at [29, 70] on span "Series" at bounding box center [36, 69] width 14 height 8
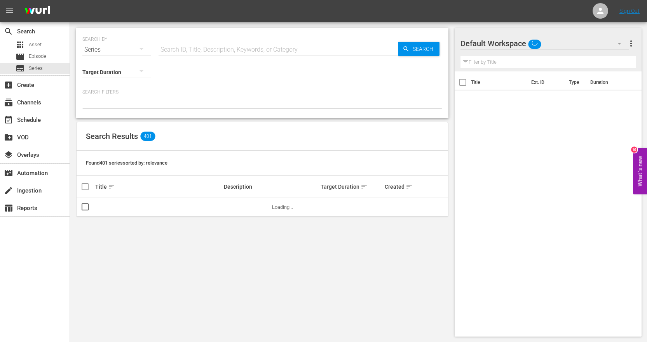
click at [25, 51] on div "apps Asset movie Episode subtitles Series" at bounding box center [35, 56] width 70 height 35
click at [26, 57] on div "movie Episode" at bounding box center [31, 56] width 31 height 11
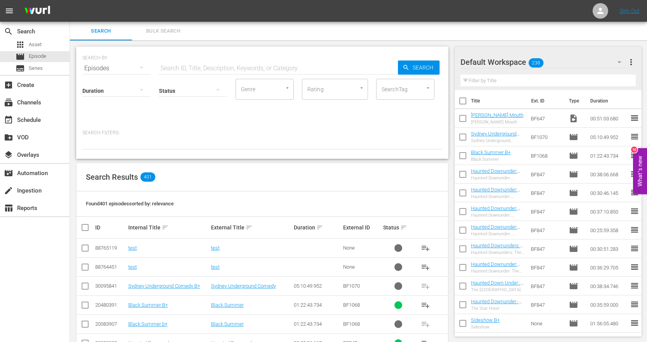
click at [170, 108] on div "Duration Status Genre Genre Rating Rating SearchTag SearchTag" at bounding box center [262, 100] width 360 height 44
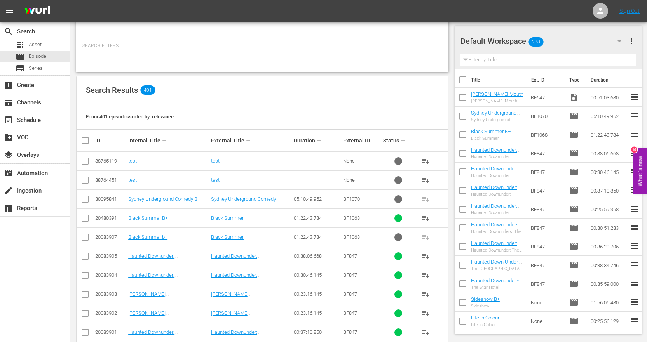
scroll to position [117, 0]
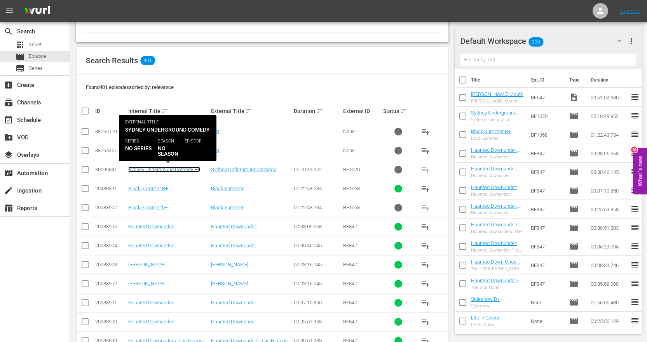
click at [144, 168] on link "Sydney Underground Comedy B+" at bounding box center [164, 170] width 72 height 6
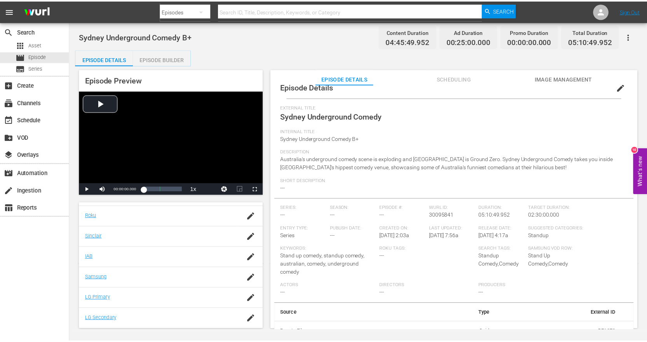
scroll to position [21, 0]
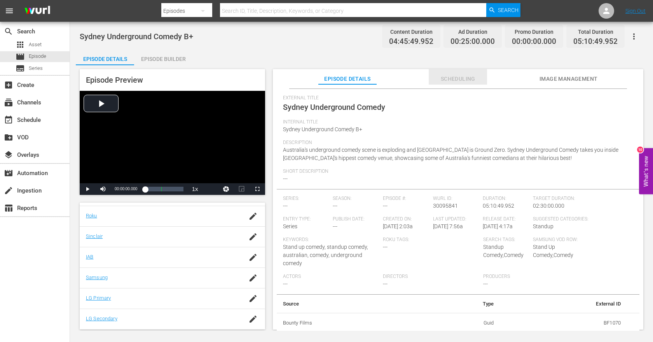
drag, startPoint x: 443, startPoint y: 77, endPoint x: 455, endPoint y: 79, distance: 12.1
click at [443, 77] on span "Scheduling" at bounding box center [458, 79] width 58 height 10
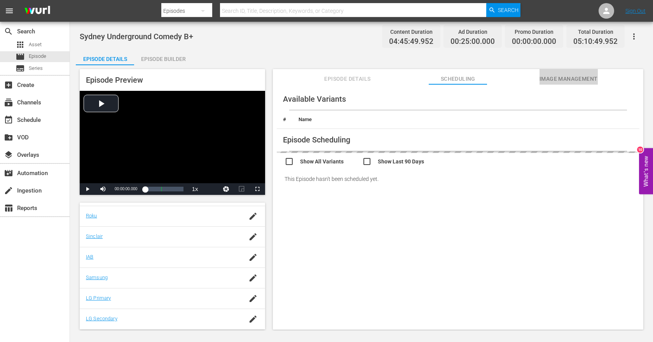
click at [593, 79] on span "Image Management" at bounding box center [568, 79] width 58 height 10
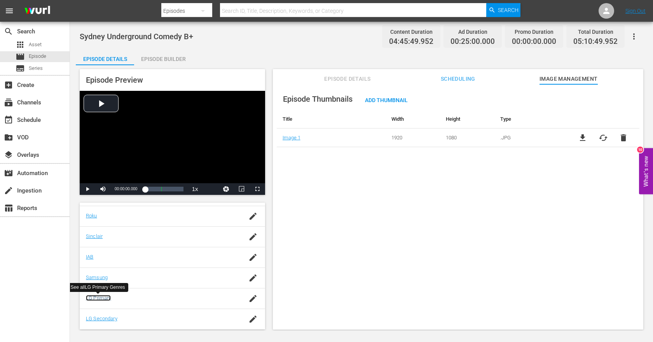
click at [92, 301] on link "LG Primary" at bounding box center [98, 298] width 25 height 6
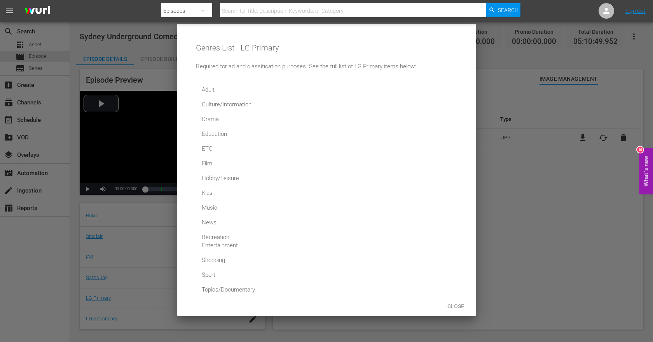
drag, startPoint x: 236, startPoint y: 361, endPoint x: 239, endPoint y: 354, distance: 7.5
click at [552, 102] on div at bounding box center [326, 171] width 653 height 342
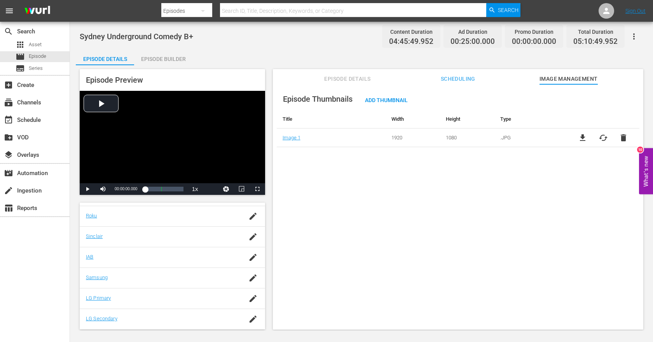
click at [167, 60] on div "Episode Builder" at bounding box center [163, 59] width 58 height 19
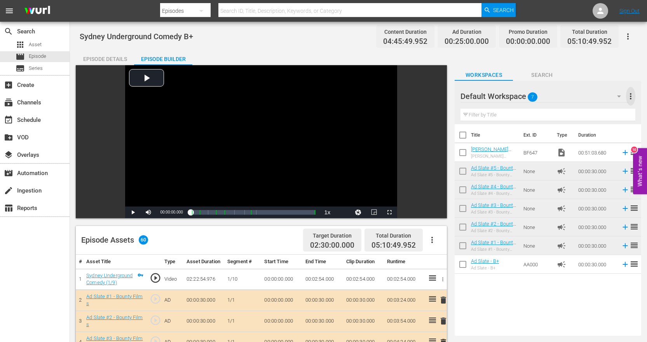
click at [629, 94] on span "more_vert" at bounding box center [630, 96] width 9 height 9
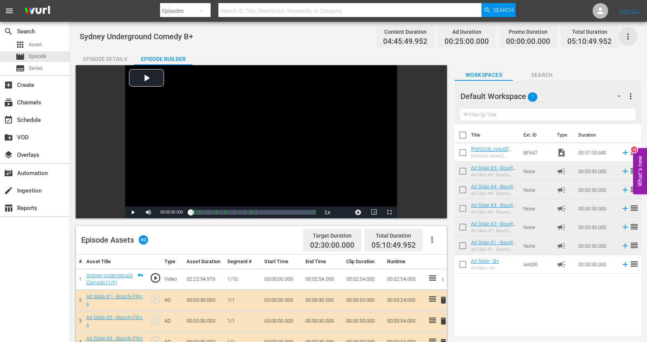
click at [625, 35] on icon "button" at bounding box center [627, 36] width 9 height 9
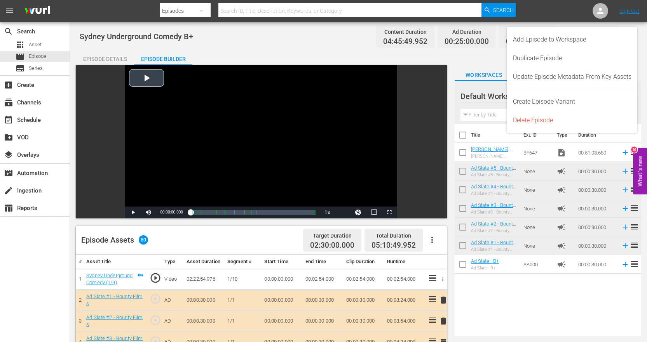
click at [157, 89] on div "Video Player" at bounding box center [261, 135] width 272 height 141
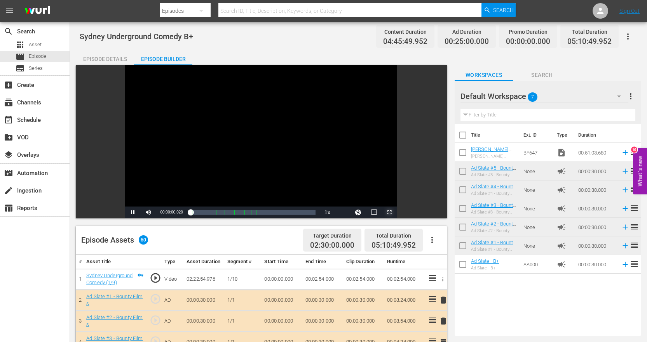
click at [389, 213] on span "Video Player" at bounding box center [389, 213] width 0 height 0
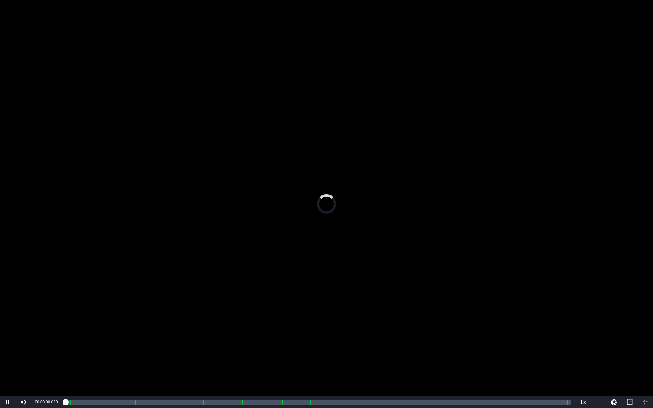
click at [116, 318] on div "Video Player" at bounding box center [326, 198] width 653 height 396
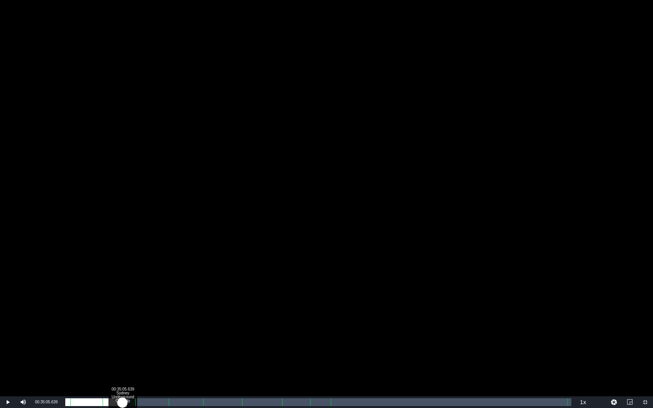
click at [122, 342] on div "Loaded : 0.07% 00:35:05.639 Sydney Underground Comedy (3/9) 00:00:01.702" at bounding box center [318, 402] width 506 height 8
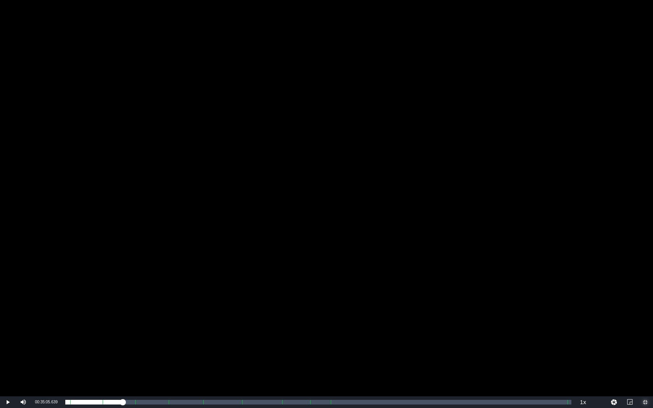
click at [645, 342] on span "Video Player" at bounding box center [645, 402] width 0 height 0
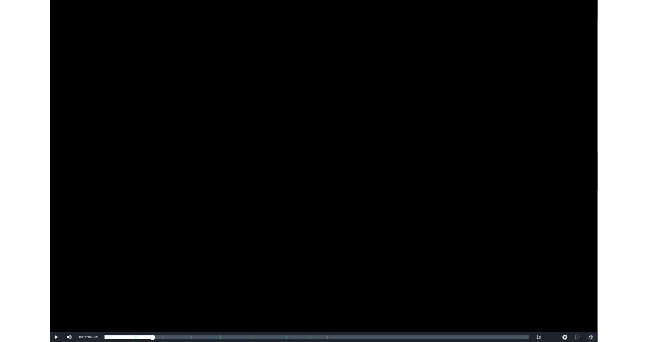
scroll to position [150, 0]
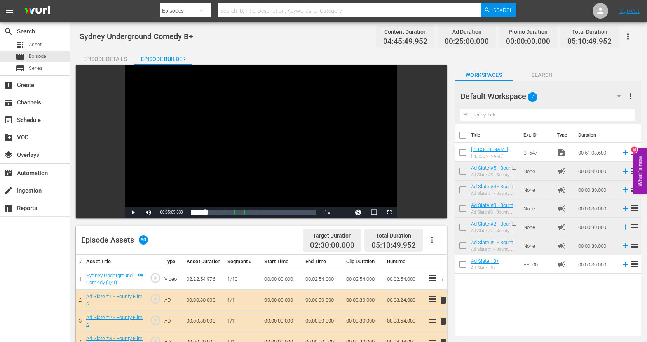
click at [216, 190] on div "Video Player" at bounding box center [261, 135] width 272 height 141
click at [133, 213] on span "Video Player" at bounding box center [133, 213] width 0 height 0
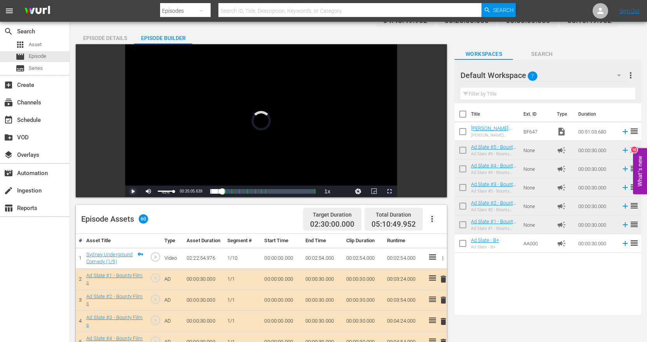
scroll to position [0, 0]
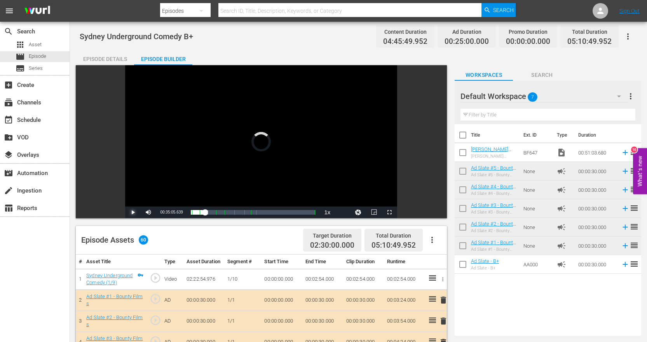
click at [133, 213] on span "Video Player" at bounding box center [133, 213] width 0 height 0
click at [44, 147] on div "layers Overlays" at bounding box center [35, 155] width 70 height 16
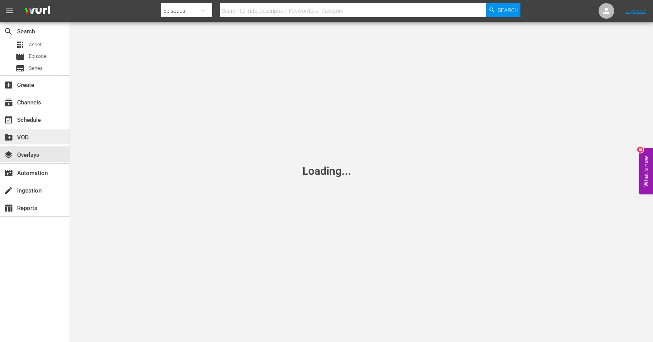
click at [39, 130] on div "create_new_folder VOD" at bounding box center [35, 137] width 70 height 16
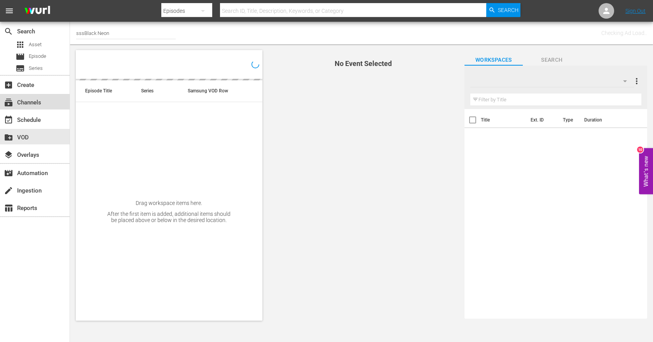
click at [36, 98] on div "subscriptions Channels" at bounding box center [22, 101] width 44 height 7
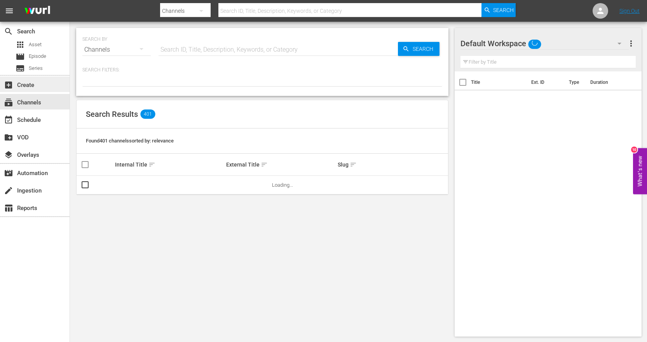
click at [31, 79] on div "add_box Create" at bounding box center [35, 85] width 70 height 16
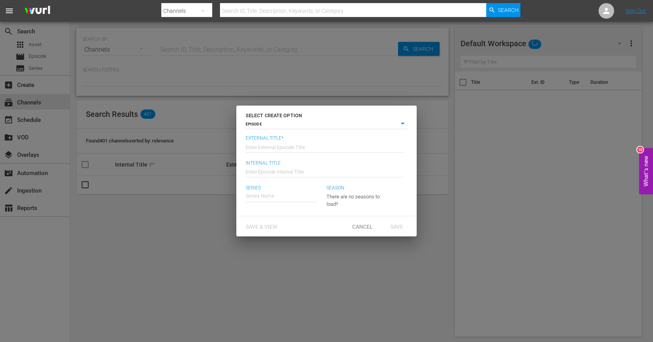
click at [29, 67] on div "SELECT CREATE OPTION EPISODE episode External Title* Enter External Episode Tit…" at bounding box center [326, 171] width 653 height 342
click at [356, 228] on span "Cancel" at bounding box center [362, 227] width 33 height 6
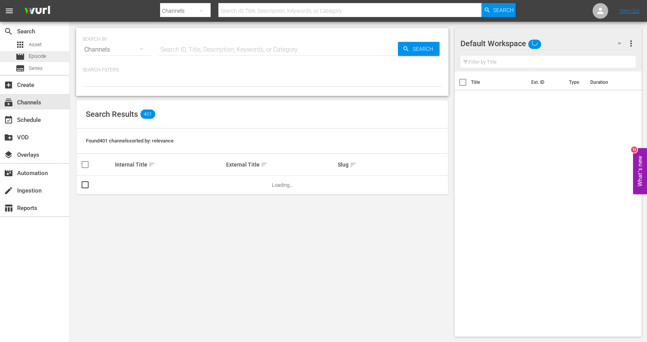
click at [27, 58] on div "movie Episode" at bounding box center [31, 56] width 31 height 11
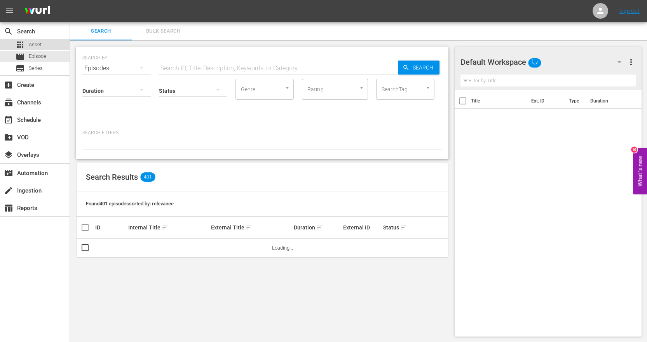
click at [38, 41] on span "Asset" at bounding box center [35, 45] width 13 height 8
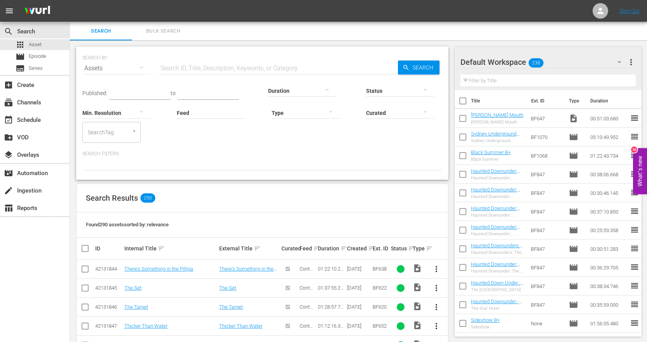
click at [633, 61] on span "more_vert" at bounding box center [630, 62] width 9 height 9
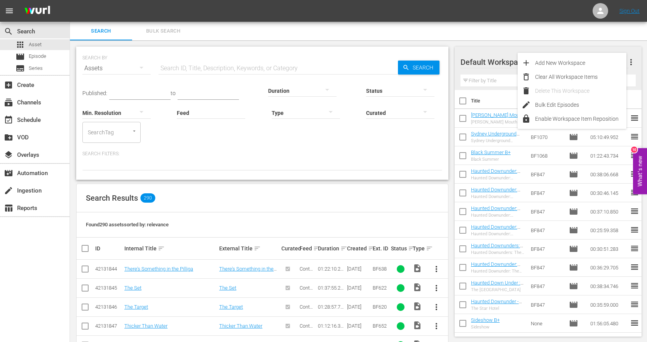
click at [524, 48] on div "Default Workspace 238 Default more_vert" at bounding box center [549, 59] width 176 height 25
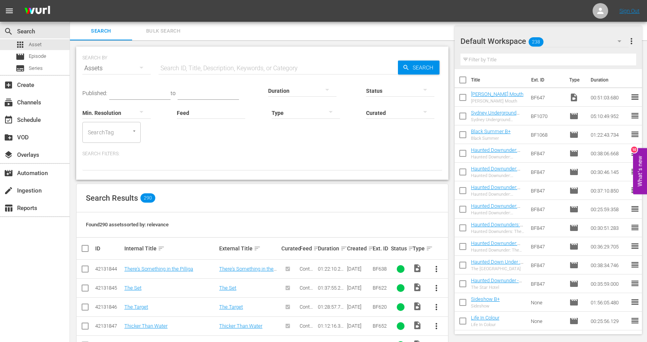
scroll to position [155, 0]
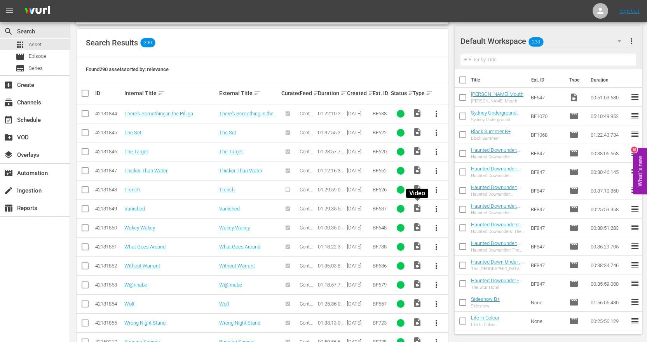
click at [415, 208] on span "video_file" at bounding box center [417, 208] width 9 height 9
click at [432, 206] on span "more_vert" at bounding box center [436, 208] width 9 height 9
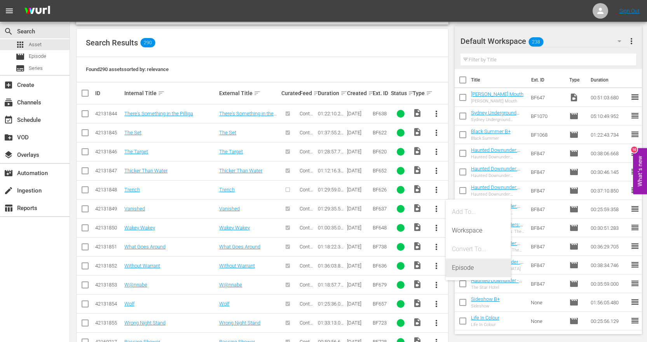
click at [474, 270] on div "Episode" at bounding box center [478, 268] width 53 height 19
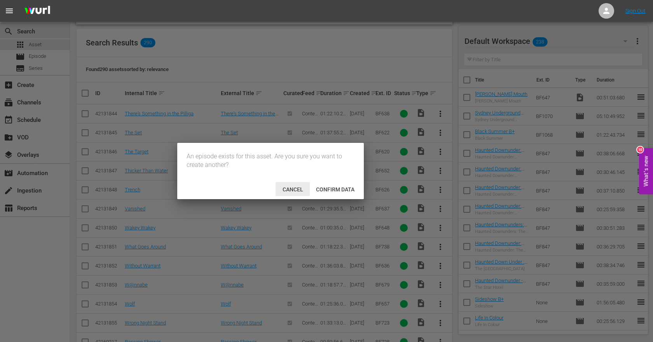
click at [281, 187] on span "Cancel" at bounding box center [292, 190] width 33 height 6
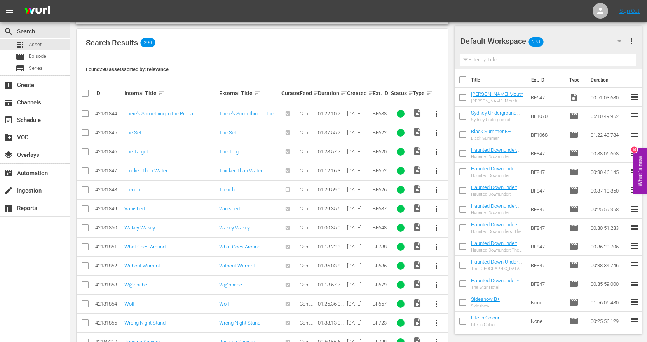
click at [29, 51] on div "apps Asset movie Episode subtitles Series" at bounding box center [35, 56] width 70 height 35
click at [30, 55] on span "Episode" at bounding box center [37, 56] width 17 height 8
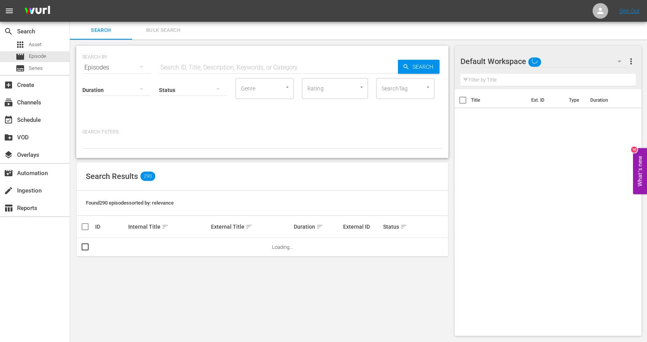
scroll to position [1, 0]
click at [37, 70] on span "Series" at bounding box center [36, 69] width 14 height 8
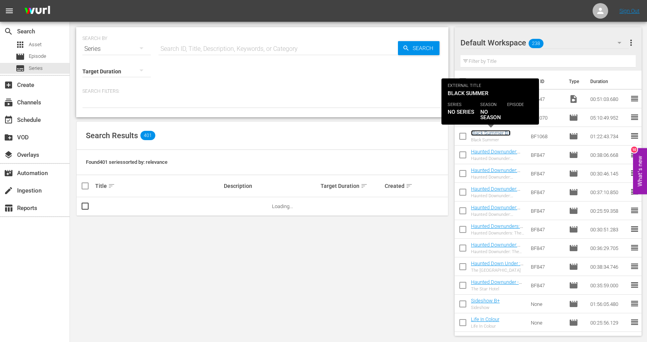
click at [485, 135] on link "Black Summer B+" at bounding box center [491, 133] width 40 height 6
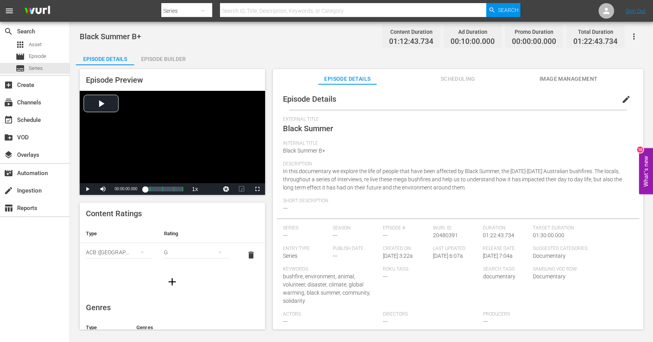
click at [467, 76] on span "Scheduling" at bounding box center [458, 79] width 58 height 10
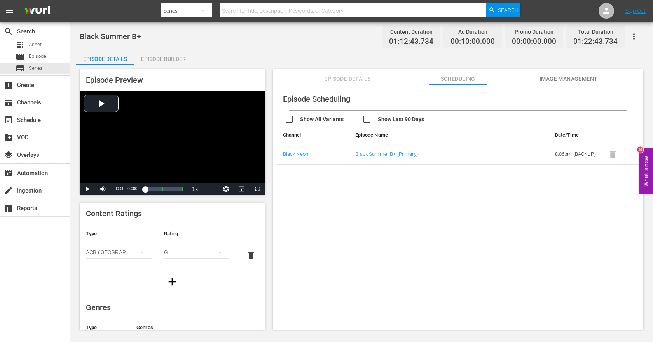
click at [534, 77] on div "Episode Details Scheduling Image Management" at bounding box center [458, 77] width 332 height 16
click at [538, 76] on div "Episode Details Scheduling Image Management" at bounding box center [458, 77] width 332 height 16
click at [541, 78] on span "Image Management" at bounding box center [568, 79] width 58 height 10
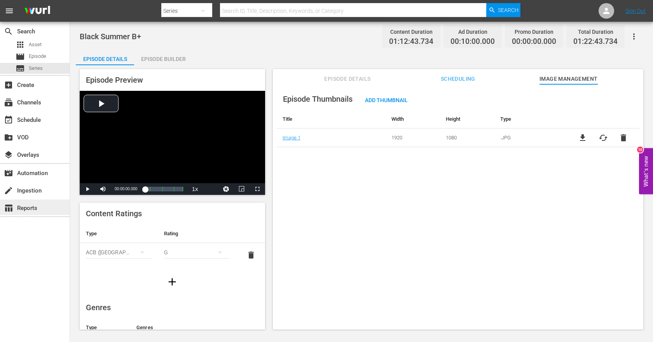
click at [30, 208] on div "table_chart Reports" at bounding box center [22, 207] width 44 height 7
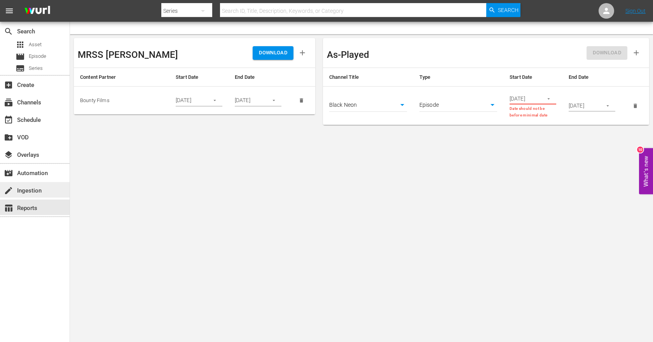
click at [37, 189] on div "create Ingestion" at bounding box center [22, 189] width 44 height 7
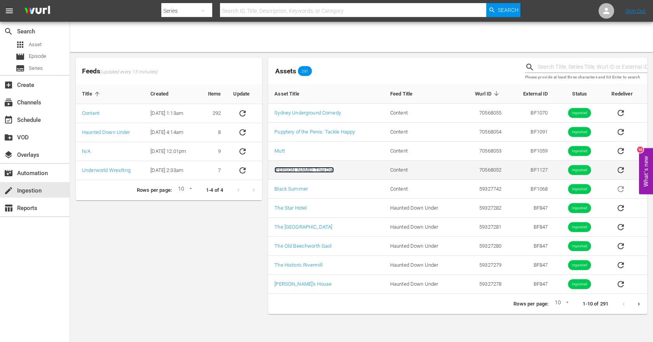
click at [286, 170] on link "[PERSON_NAME]: Thai Die" at bounding box center [303, 170] width 59 height 6
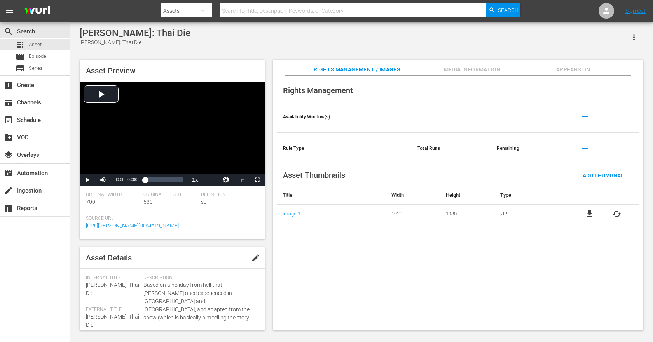
click at [462, 71] on span "Media Information" at bounding box center [472, 70] width 58 height 10
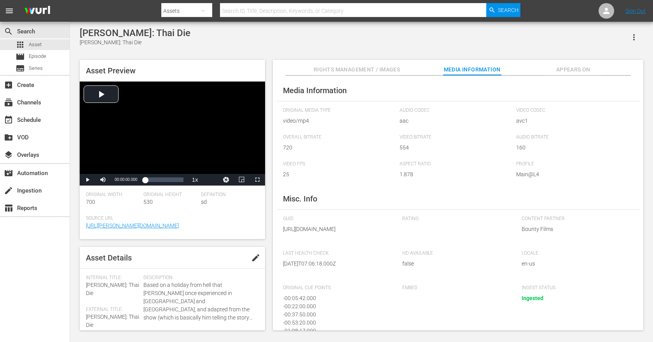
drag, startPoint x: 356, startPoint y: 249, endPoint x: 282, endPoint y: 232, distance: 76.5
click at [282, 232] on div "Media Information Original Media Type video/mp4 Audio Codec aac Video Codec avc…" at bounding box center [458, 203] width 370 height 255
copy span "[URL][DOMAIN_NAME]"
click at [33, 59] on span "Episode" at bounding box center [37, 56] width 17 height 8
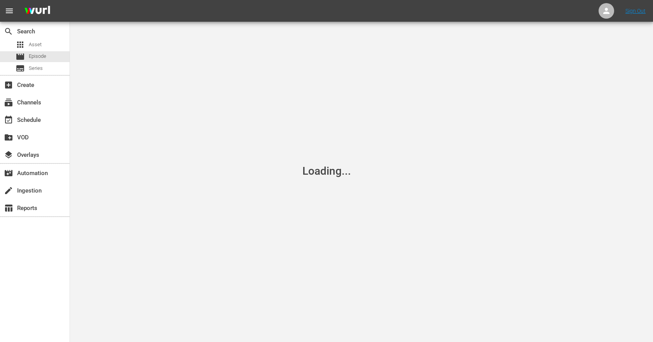
click at [9, 10] on span "menu" at bounding box center [9, 10] width 9 height 9
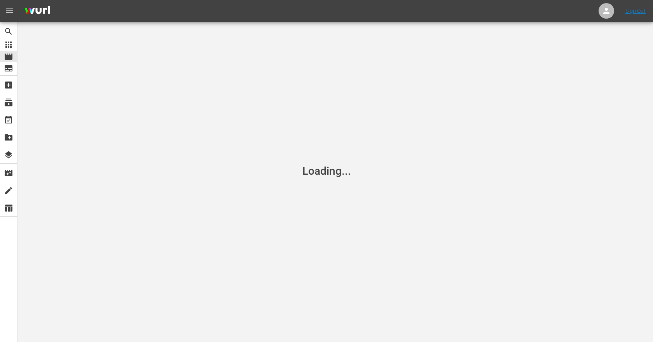
click at [10, 10] on span "menu" at bounding box center [9, 10] width 9 height 9
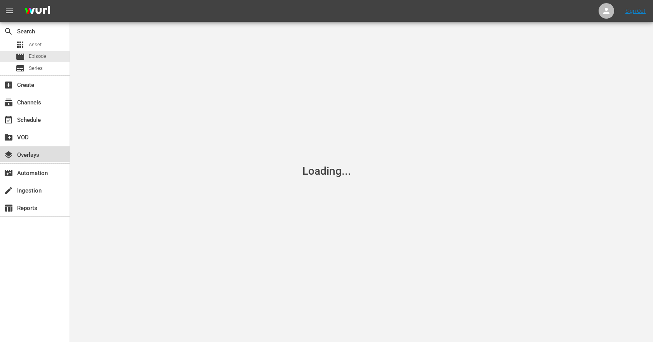
click at [46, 156] on div "layers Overlays" at bounding box center [35, 155] width 70 height 16
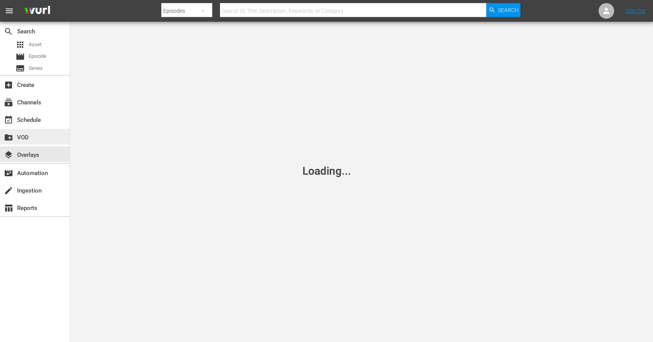
click at [43, 140] on div "create_new_folder VOD" at bounding box center [22, 136] width 44 height 7
click at [52, 44] on div "apps Asset" at bounding box center [35, 44] width 70 height 11
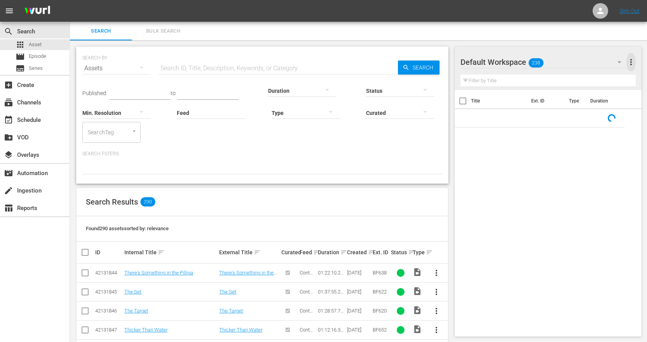
click at [632, 59] on span "more_vert" at bounding box center [630, 62] width 9 height 9
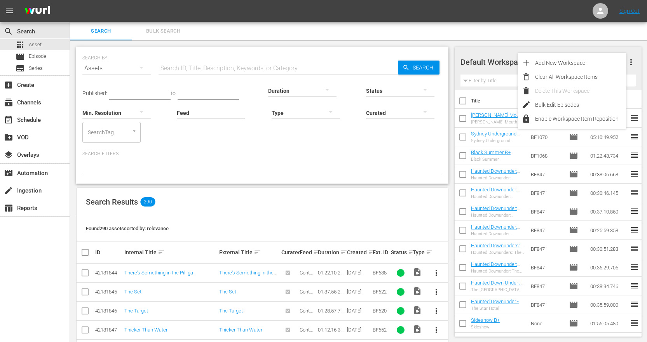
click at [265, 209] on div "Search Results 290" at bounding box center [263, 202] width 372 height 28
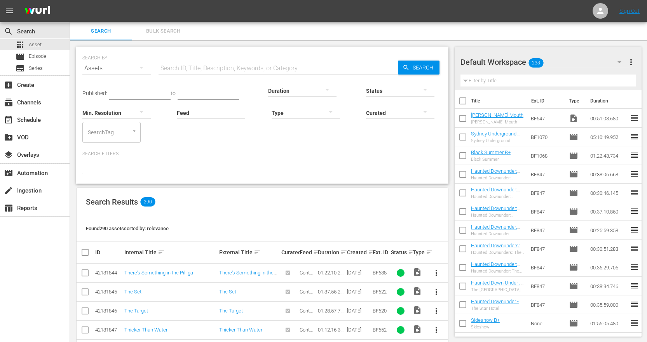
click at [83, 273] on input "checkbox" at bounding box center [84, 274] width 9 height 9
checkbox input "true"
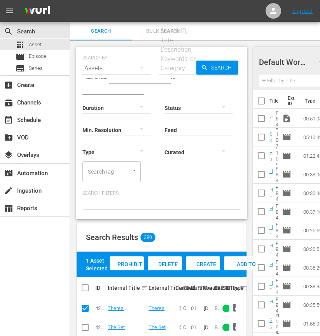
click at [158, 264] on span "Delete Assets" at bounding box center [165, 271] width 26 height 21
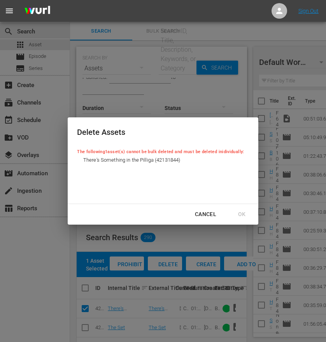
click at [106, 171] on div "There's Something in the Pilliga (42131844)" at bounding box center [147, 174] width 140 height 39
click at [82, 163] on li "There's Something in the Pilliga (42131844)" at bounding box center [147, 159] width 140 height 9
click at [131, 163] on div "There's Something in the Pilliga (42131844)" at bounding box center [147, 174] width 140 height 39
click at [76, 150] on div "Delete Assets The following 1 asset(s) cannot be bulk deleted and must be delet…" at bounding box center [163, 160] width 190 height 86
click at [117, 161] on span "There's Something in the Pilliga (42131844)" at bounding box center [146, 160] width 127 height 8
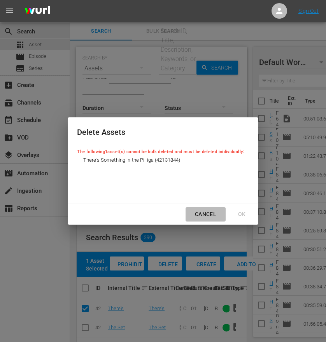
click at [208, 215] on div "Cancel" at bounding box center [205, 214] width 34 height 10
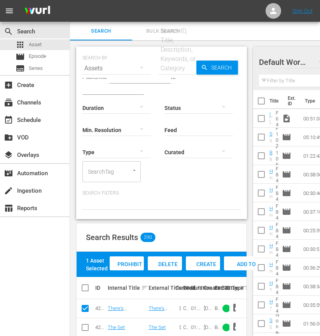
click at [85, 326] on input "checkbox" at bounding box center [84, 329] width 9 height 9
checkbox input "true"
click at [178, 260] on div "Delete Assets" at bounding box center [165, 271] width 34 height 29
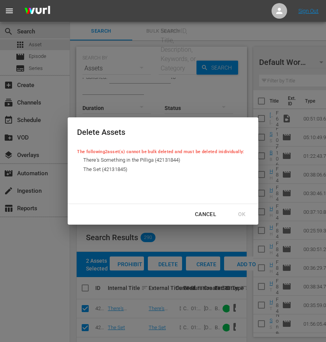
click at [233, 211] on div "Cancel OK" at bounding box center [163, 214] width 190 height 21
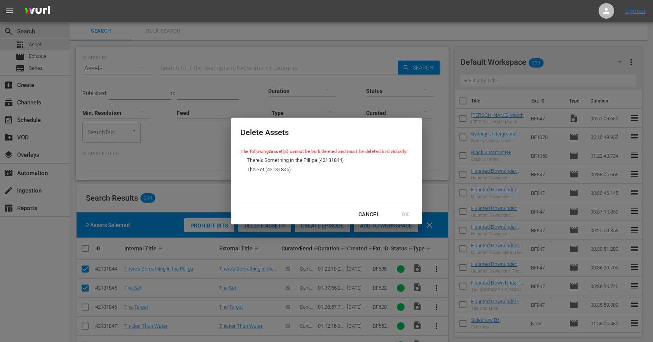
drag, startPoint x: 258, startPoint y: 150, endPoint x: 247, endPoint y: 162, distance: 16.2
click at [257, 150] on p "The following 2 asset(s) cannot be bulk deleted and must be deleted inidividual…" at bounding box center [324, 151] width 167 height 7
click at [384, 214] on div "Cancel" at bounding box center [369, 215] width 34 height 10
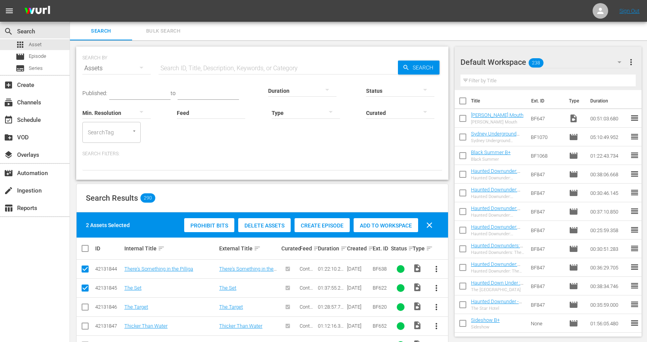
click at [428, 222] on span "clear" at bounding box center [429, 225] width 9 height 9
checkbox input "false"
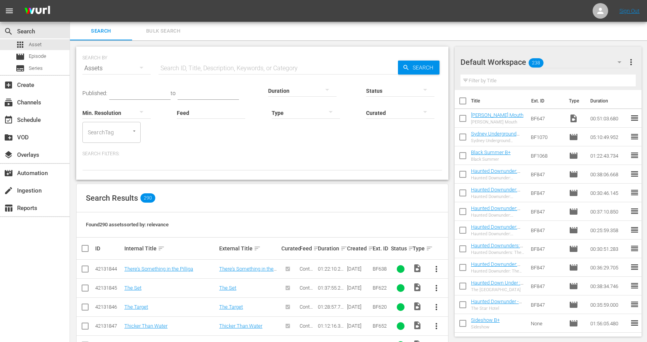
click at [436, 266] on span "more_vert" at bounding box center [436, 269] width 9 height 9
click at [418, 197] on div "Search Results 290" at bounding box center [263, 198] width 372 height 28
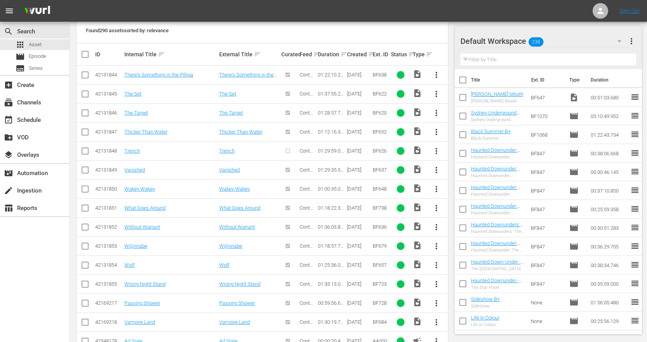
scroll to position [332, 0]
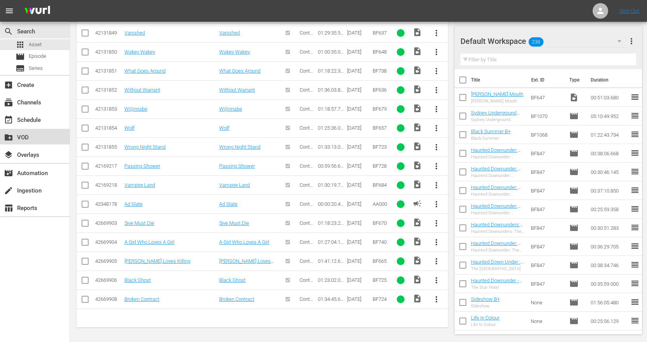
click at [21, 139] on div "create_new_folder VOD" at bounding box center [22, 136] width 44 height 7
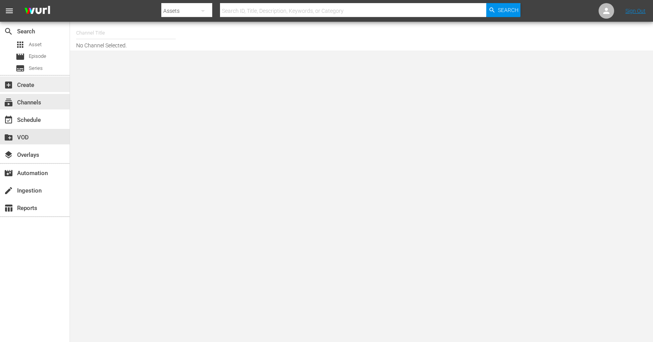
click at [26, 87] on div "add_box Create" at bounding box center [22, 83] width 44 height 7
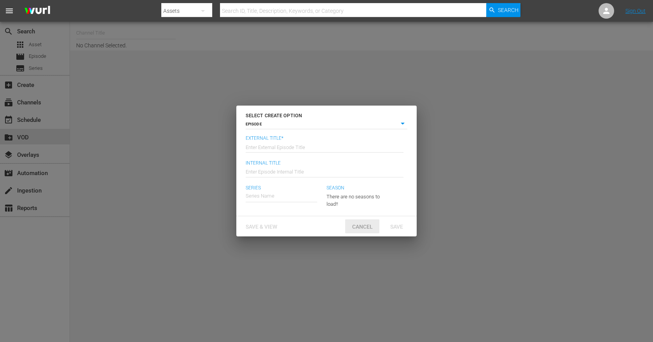
click at [363, 223] on div "Cancel" at bounding box center [362, 227] width 34 height 14
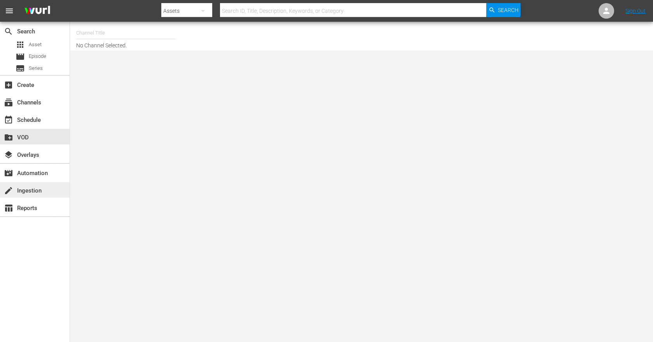
click at [41, 186] on div "create Ingestion" at bounding box center [22, 189] width 44 height 7
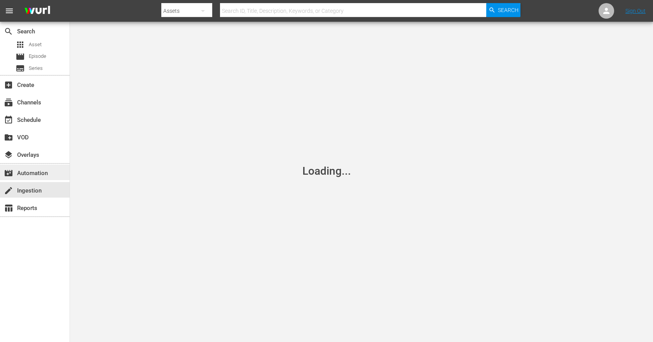
click at [39, 176] on div "movie_filter Automation" at bounding box center [22, 172] width 44 height 7
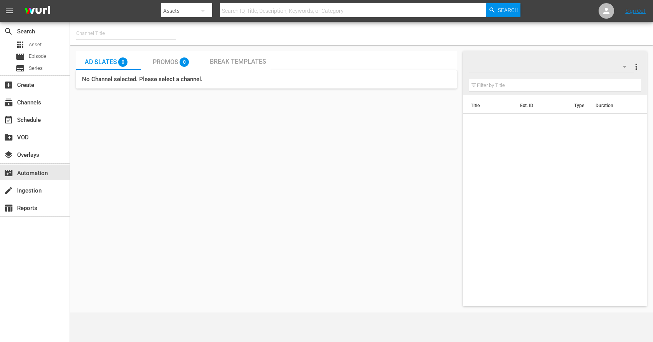
click at [268, 60] on div "Break Templates" at bounding box center [238, 60] width 65 height 19
drag, startPoint x: 645, startPoint y: 73, endPoint x: 640, endPoint y: 73, distance: 4.7
click at [641, 73] on div "Default more_vert Filter by Title" at bounding box center [555, 73] width 184 height 44
click at [639, 72] on button "more_vert" at bounding box center [636, 67] width 9 height 19
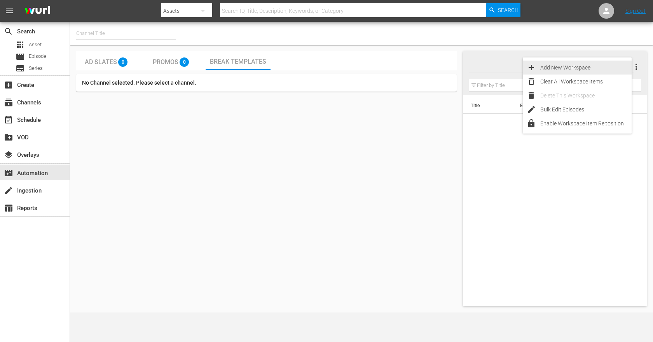
click at [588, 69] on div "Add New Workspace" at bounding box center [585, 68] width 91 height 14
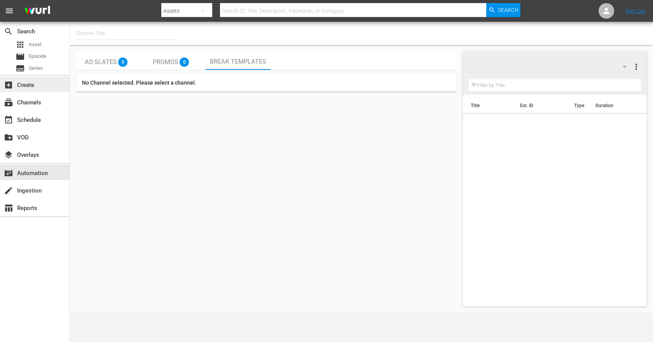
click at [29, 91] on div "add_box Create" at bounding box center [35, 85] width 70 height 16
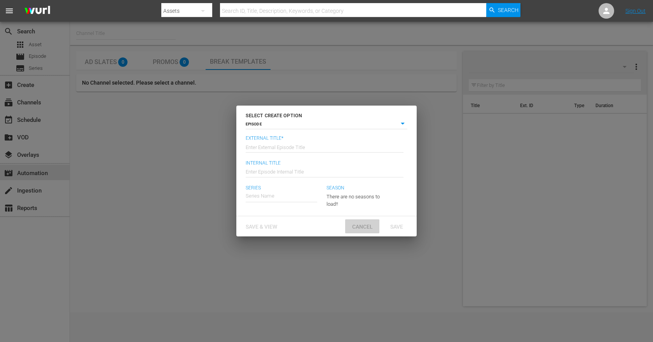
click at [361, 227] on span "Cancel" at bounding box center [362, 227] width 33 height 6
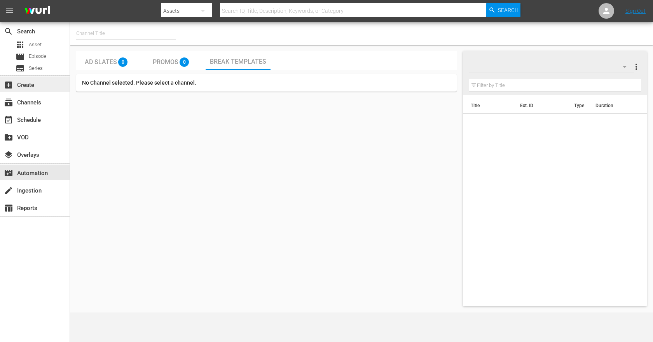
click at [29, 87] on div "add_box Create" at bounding box center [22, 83] width 44 height 7
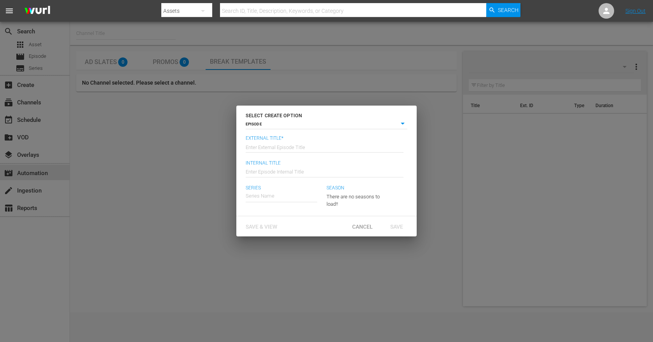
click at [28, 102] on div "SELECT CREATE OPTION EPISODE episode External Title* Enter External Episode Tit…" at bounding box center [326, 171] width 653 height 342
click at [363, 224] on div "Cancel" at bounding box center [362, 227] width 34 height 14
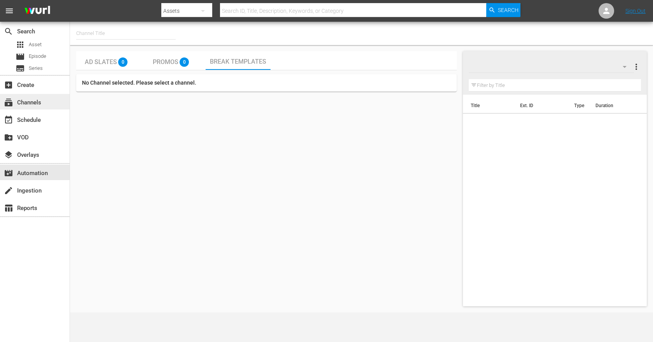
click at [5, 105] on span "subscriptions" at bounding box center [8, 102] width 9 height 9
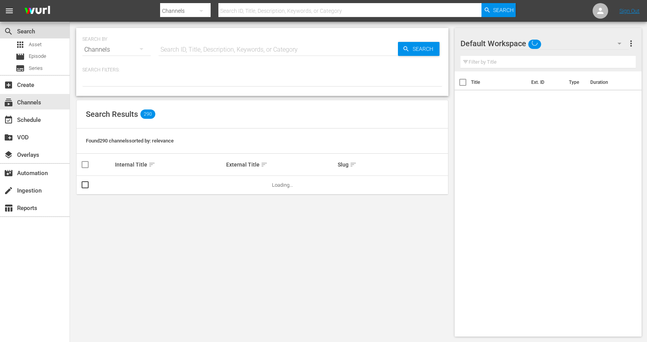
click at [35, 33] on div "search Search" at bounding box center [22, 29] width 44 height 7
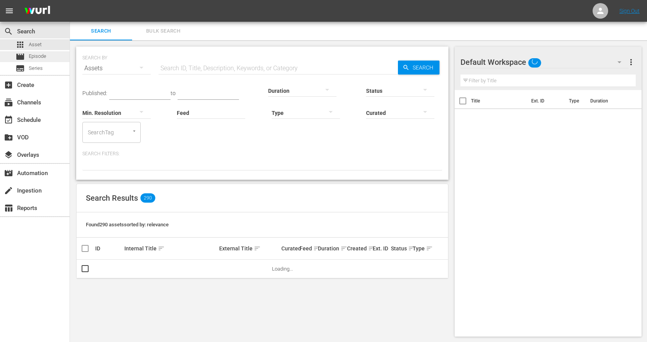
click at [32, 56] on span "Episode" at bounding box center [37, 56] width 17 height 8
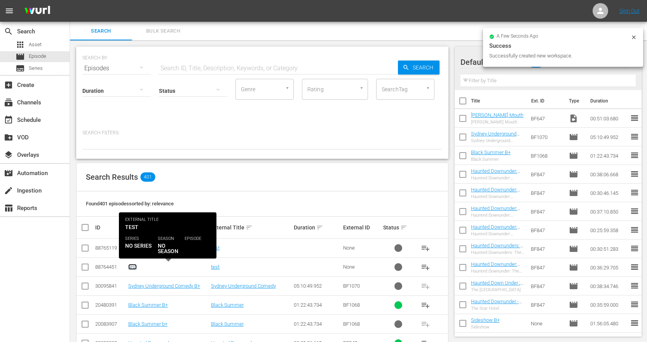
click at [134, 265] on link "test" at bounding box center [132, 267] width 9 height 6
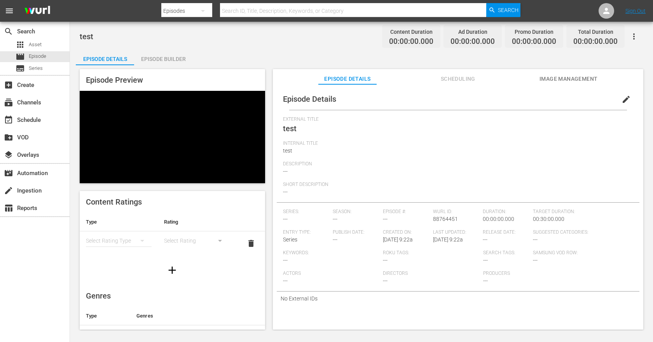
click at [173, 267] on icon "button" at bounding box center [172, 270] width 12 height 12
click at [168, 263] on button "button" at bounding box center [172, 271] width 22 height 22
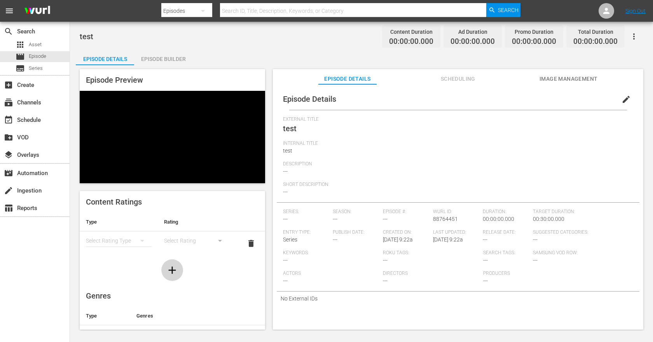
click at [168, 263] on button "button" at bounding box center [172, 271] width 22 height 22
click at [146, 250] on button "simple table" at bounding box center [142, 241] width 19 height 19
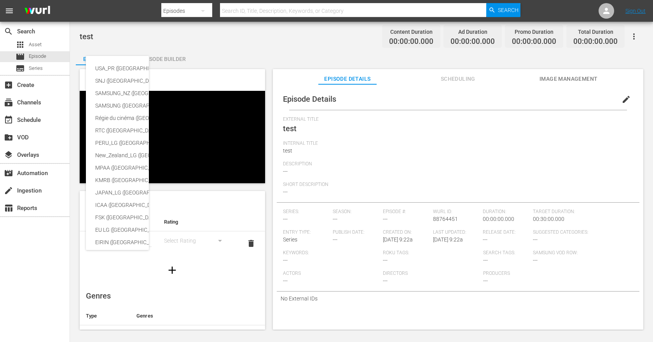
click at [135, 242] on div "USA_PR ([GEOGRAPHIC_DATA]) SNJ ([GEOGRAPHIC_DATA]) SAMSUNG_NZ ([GEOGRAPHIC_DATA…" at bounding box center [326, 171] width 653 height 342
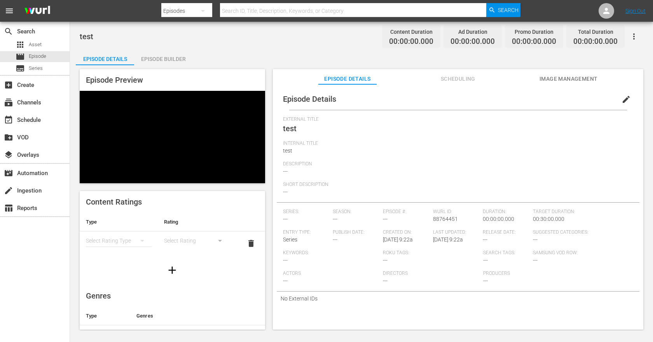
click at [135, 242] on div "USA_PR ([GEOGRAPHIC_DATA]) SNJ ([GEOGRAPHIC_DATA]) SAMSUNG_NZ ([GEOGRAPHIC_DATA…" at bounding box center [326, 171] width 653 height 342
click at [185, 56] on div "Episode Builder" at bounding box center [163, 59] width 58 height 19
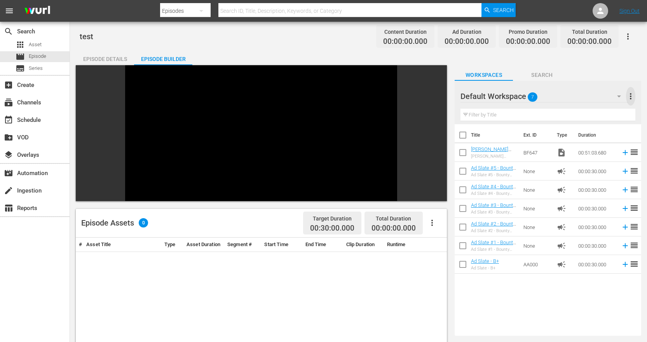
click at [632, 92] on span "more_vert" at bounding box center [630, 96] width 9 height 9
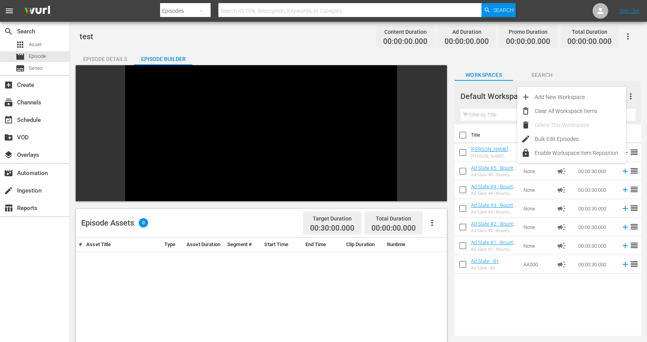
click at [632, 92] on span "more_vert" at bounding box center [630, 96] width 9 height 9
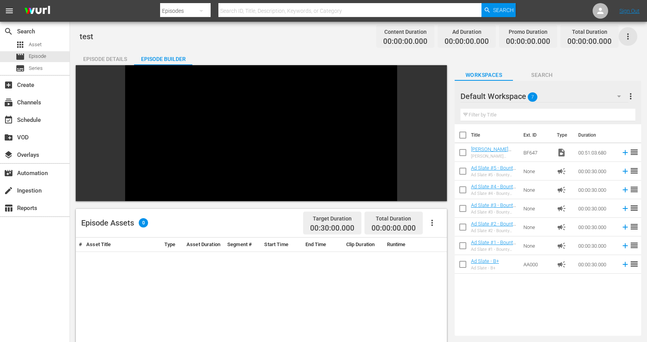
click at [626, 33] on icon "button" at bounding box center [627, 36] width 9 height 9
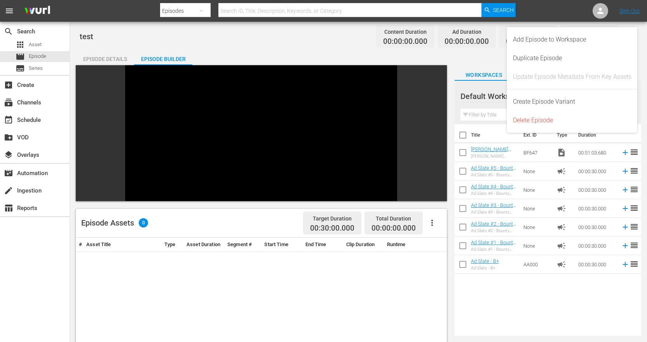
click at [455, 69] on button "Workspaces" at bounding box center [484, 73] width 58 height 16
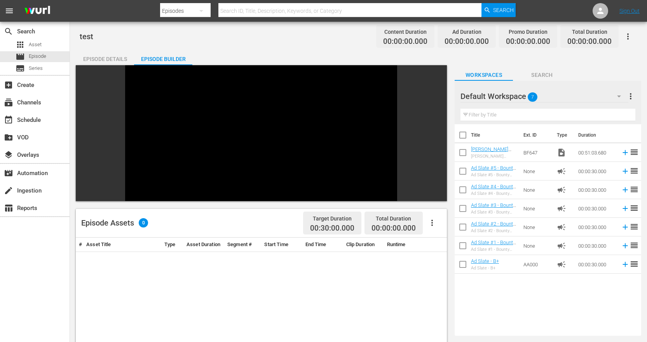
click at [542, 75] on span "Search" at bounding box center [542, 75] width 58 height 10
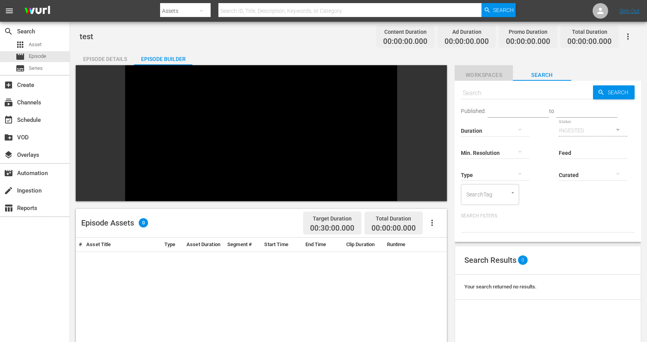
click at [492, 77] on span "Workspaces" at bounding box center [484, 75] width 58 height 10
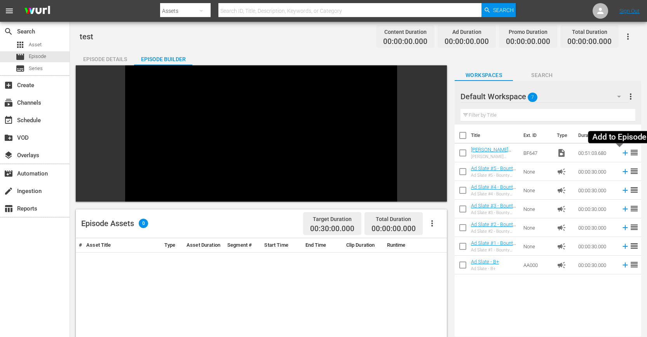
click at [623, 153] on icon at bounding box center [625, 152] width 5 height 5
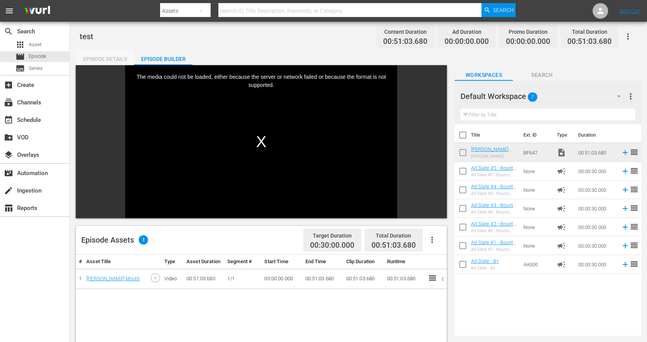
click at [97, 52] on div "Episode Details" at bounding box center [105, 59] width 58 height 19
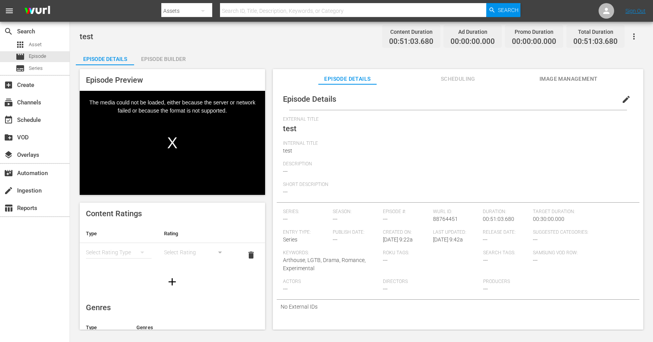
click at [173, 142] on div "Video Player" at bounding box center [172, 137] width 185 height 92
click at [166, 281] on icon "button" at bounding box center [172, 282] width 12 height 12
click at [117, 248] on div "simple table" at bounding box center [119, 253] width 66 height 22
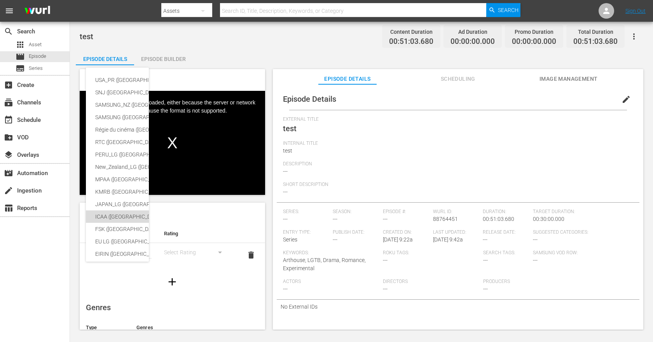
click at [117, 212] on div "ICAA ([GEOGRAPHIC_DATA])" at bounding box center [184, 217] width 178 height 12
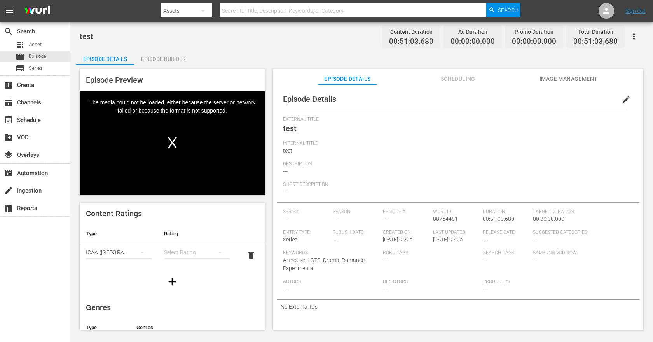
click at [193, 257] on div "simple table" at bounding box center [197, 253] width 66 height 22
click at [183, 262] on div "7(i)" at bounding box center [193, 268] width 44 height 12
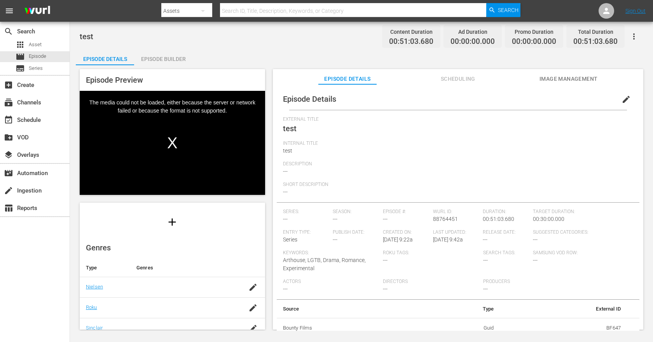
scroll to position [39, 0]
click at [169, 243] on icon "button" at bounding box center [172, 242] width 7 height 7
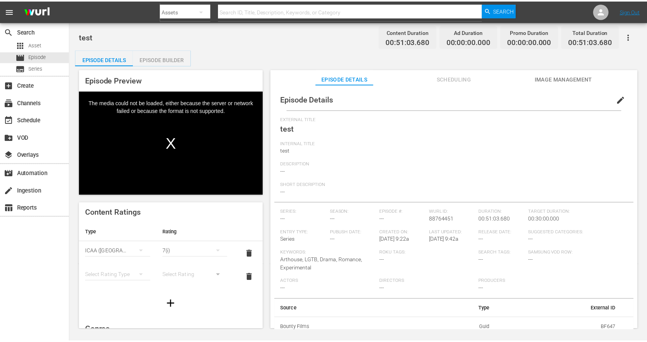
scroll to position [0, 0]
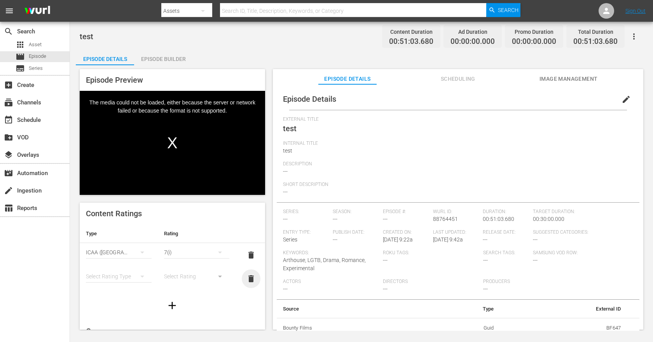
click at [249, 276] on span "delete" at bounding box center [250, 278] width 9 height 9
click at [579, 75] on span "Image Management" at bounding box center [568, 79] width 58 height 10
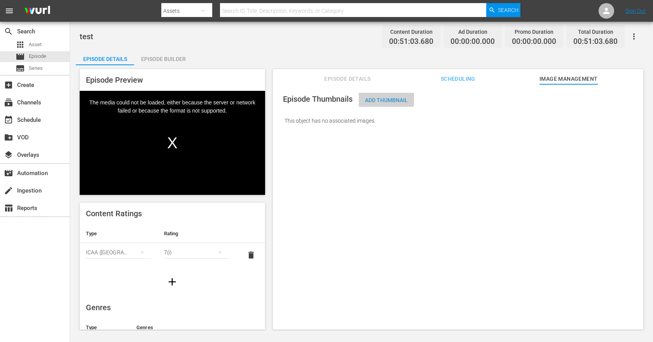
click at [378, 100] on span "Add Thumbnail" at bounding box center [386, 100] width 55 height 6
click at [366, 98] on span "Add Thumbnail" at bounding box center [386, 100] width 55 height 6
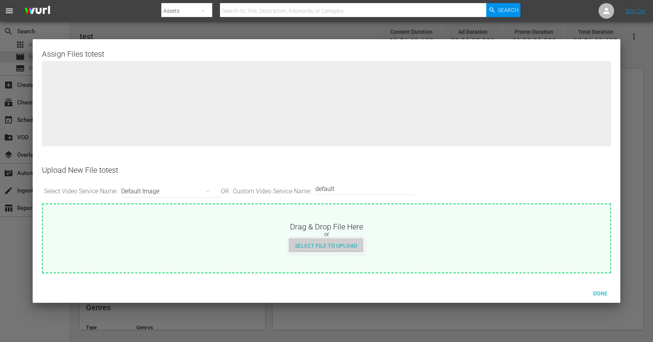
click at [336, 244] on span "Select File to Upload" at bounding box center [326, 246] width 75 height 6
type input "C:\fakepath\alertmini(2).svg"
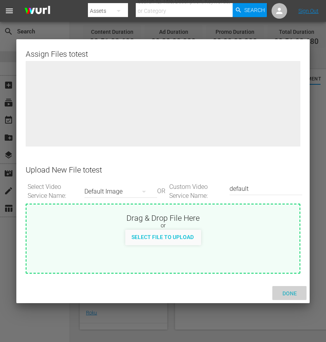
click at [292, 295] on span "Done" at bounding box center [289, 293] width 27 height 6
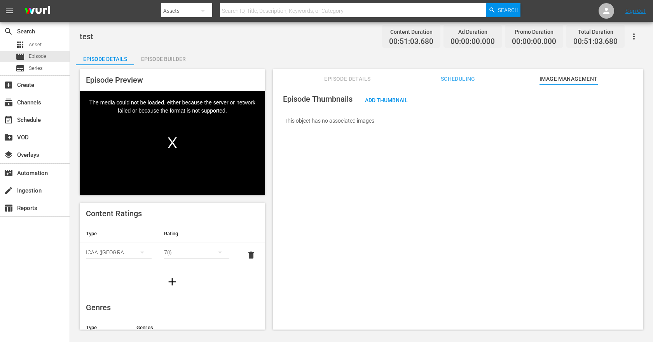
click at [174, 141] on div "Video Player" at bounding box center [172, 137] width 185 height 92
click at [38, 69] on span "Series" at bounding box center [36, 69] width 14 height 8
